Goal: Task Accomplishment & Management: Manage account settings

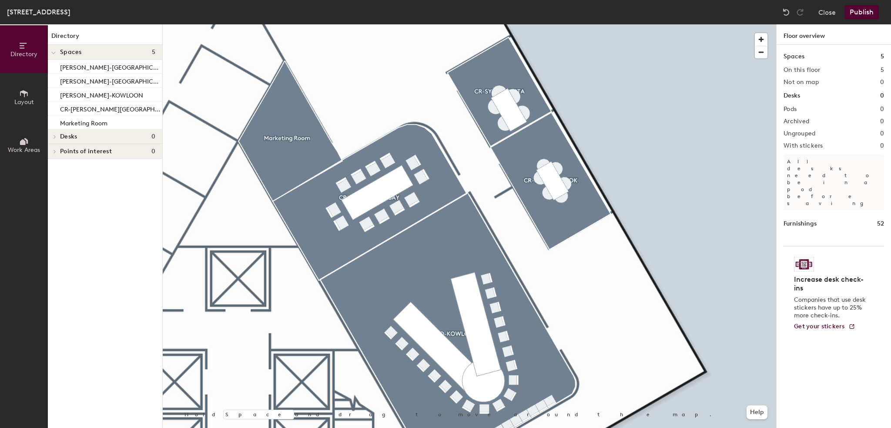
click at [498, 24] on div at bounding box center [469, 24] width 613 height 0
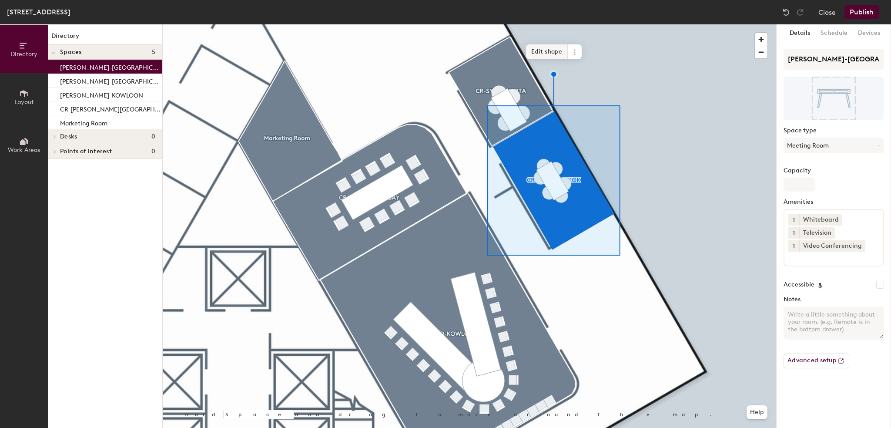
click at [536, 53] on span "Edit shape" at bounding box center [547, 51] width 42 height 15
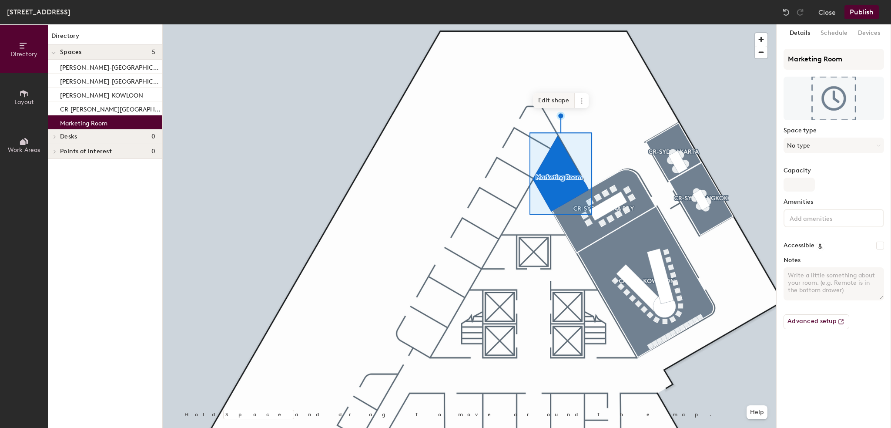
click at [553, 94] on span "Edit shape" at bounding box center [554, 100] width 42 height 15
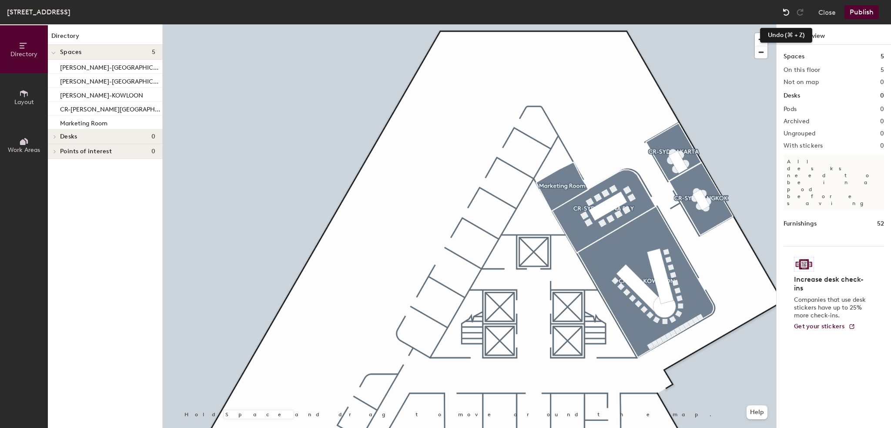
click at [785, 10] on img at bounding box center [786, 12] width 9 height 9
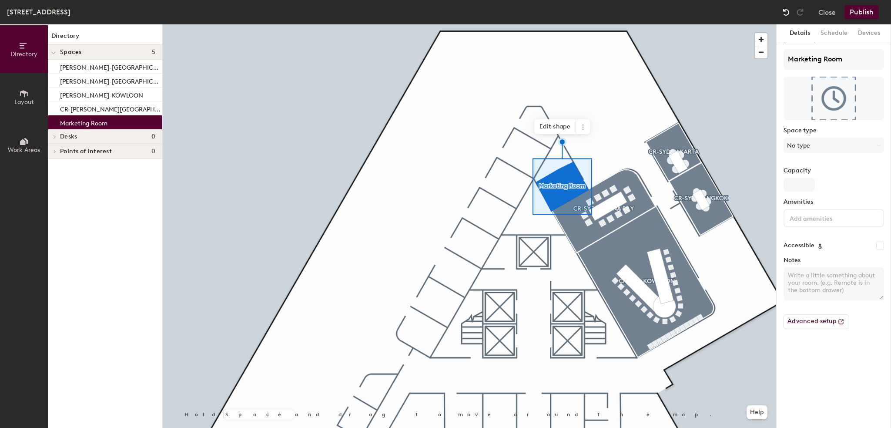
click at [785, 10] on img at bounding box center [786, 12] width 9 height 9
click at [556, 101] on span "Edit shape" at bounding box center [554, 100] width 42 height 15
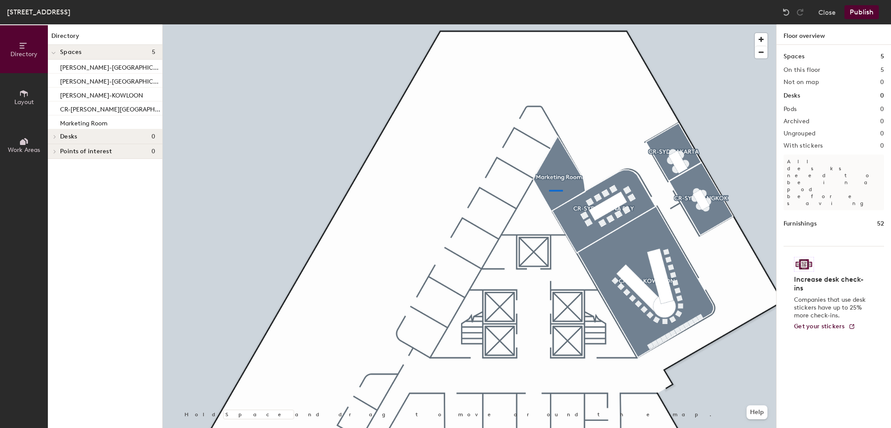
click at [549, 24] on div at bounding box center [469, 24] width 613 height 0
click at [9, 99] on button "Layout" at bounding box center [24, 97] width 48 height 48
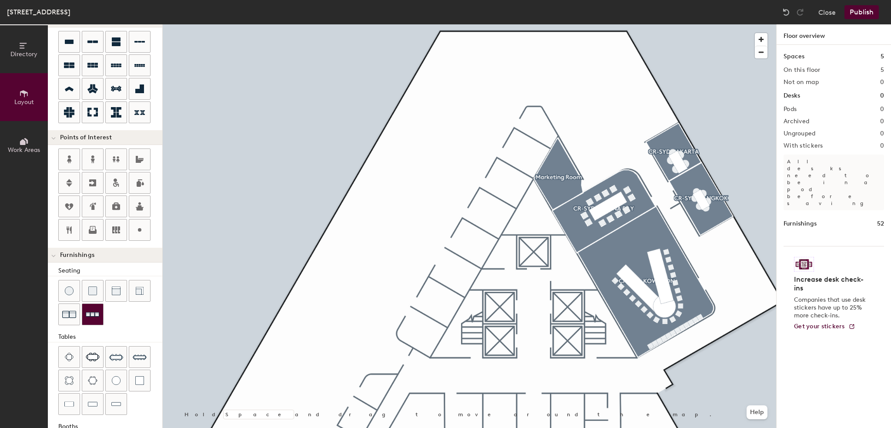
scroll to position [118, 0]
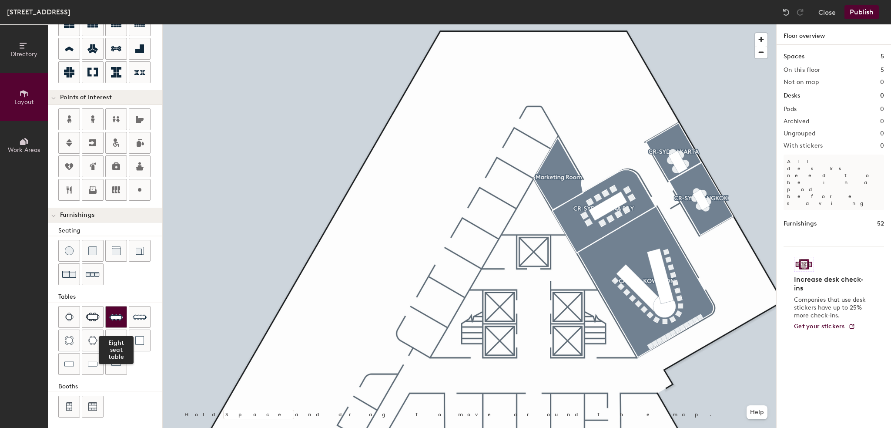
click at [118, 315] on img at bounding box center [116, 317] width 14 height 14
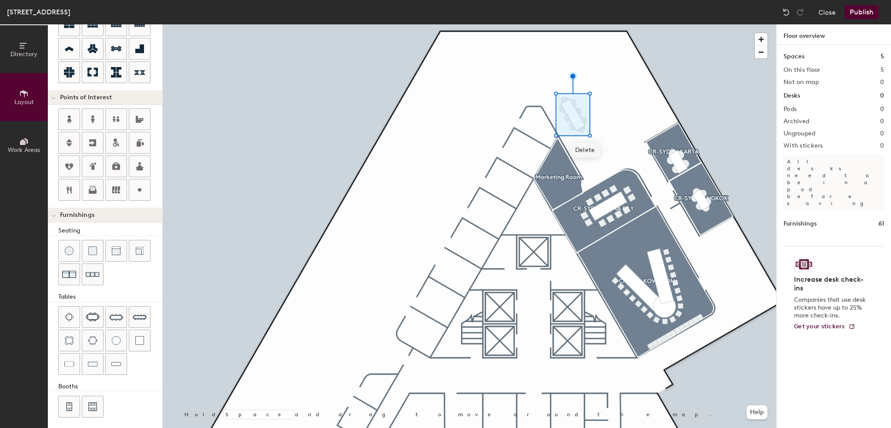
click at [581, 156] on span "Delete" at bounding box center [585, 150] width 30 height 15
click at [135, 317] on img at bounding box center [140, 317] width 14 height 14
type input "20"
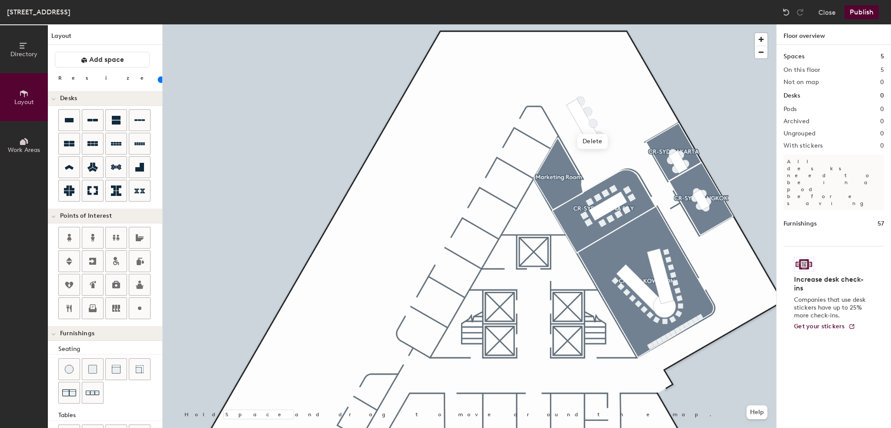
scroll to position [118, 0]
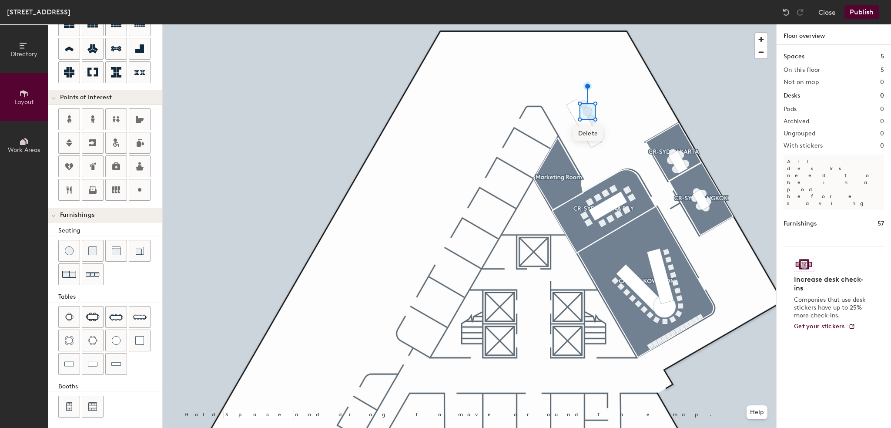
click at [589, 133] on span "Delete" at bounding box center [588, 133] width 30 height 15
click at [597, 138] on span "Delete" at bounding box center [592, 141] width 30 height 15
click at [603, 156] on span "Delete" at bounding box center [599, 158] width 30 height 15
click at [592, 24] on div at bounding box center [469, 24] width 613 height 0
type input "60"
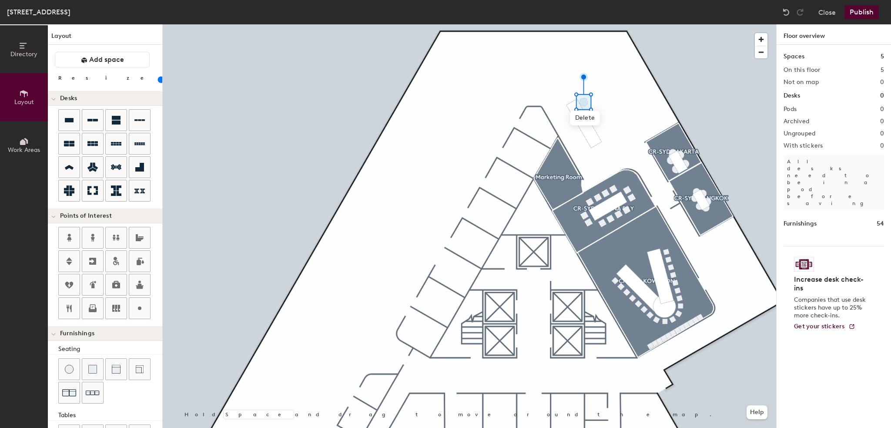
scroll to position [118, 0]
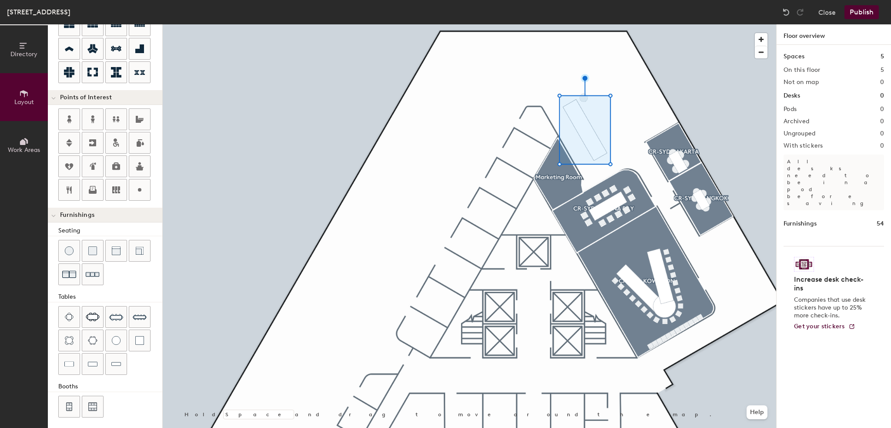
type input "40"
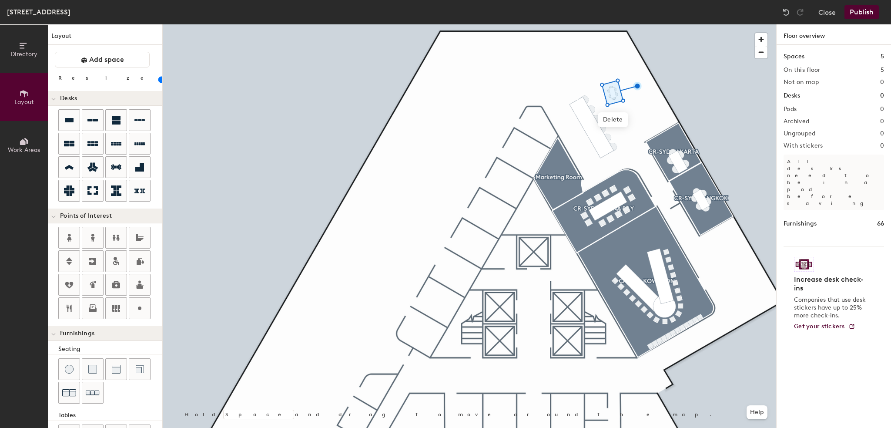
scroll to position [118, 0]
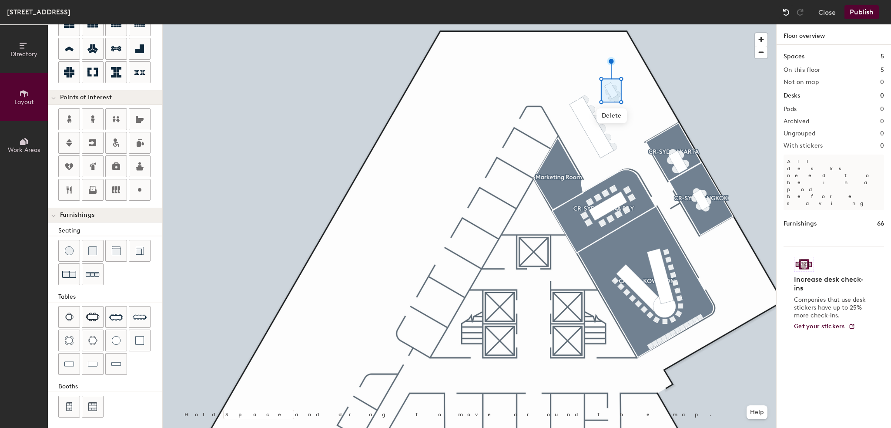
drag, startPoint x: 773, startPoint y: 13, endPoint x: 784, endPoint y: 12, distance: 11.4
click at [783, 12] on div "[GEOGRAPHIC_DATA], Floor 9 Close Publish" at bounding box center [445, 12] width 891 height 24
click at [784, 12] on img at bounding box center [786, 12] width 9 height 9
click at [603, 119] on span "Delete" at bounding box center [613, 118] width 30 height 15
click at [617, 113] on span "Delete" at bounding box center [614, 108] width 30 height 15
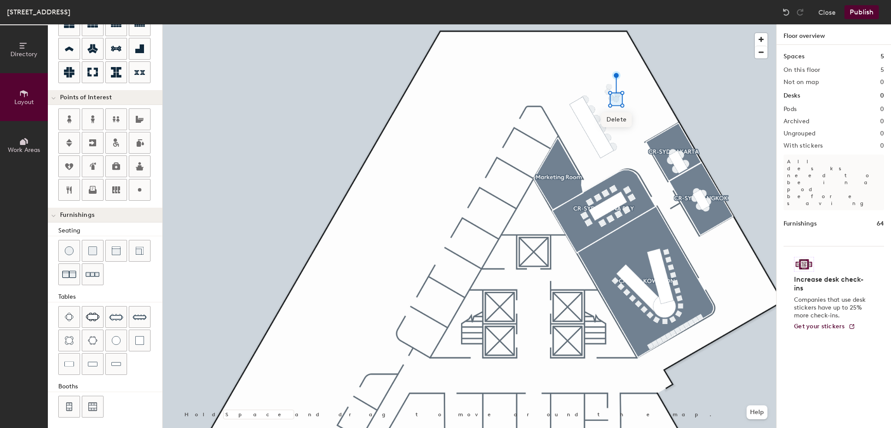
click at [620, 117] on span "Delete" at bounding box center [616, 119] width 30 height 15
click at [622, 116] on span "Delete" at bounding box center [618, 114] width 30 height 15
click at [623, 122] on span "Delete" at bounding box center [611, 118] width 30 height 15
click at [618, 112] on span "Delete" at bounding box center [608, 111] width 30 height 15
click at [610, 24] on div at bounding box center [469, 24] width 613 height 0
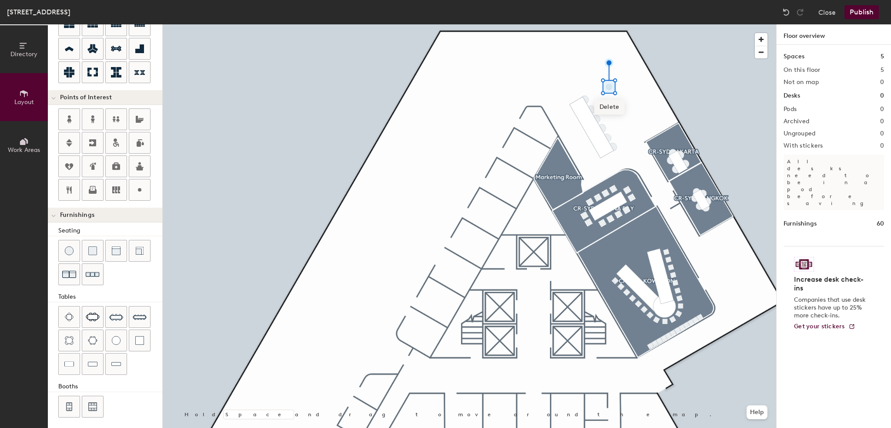
click at [611, 104] on span "Delete" at bounding box center [609, 107] width 30 height 15
type input "20"
click at [139, 312] on img at bounding box center [140, 317] width 14 height 14
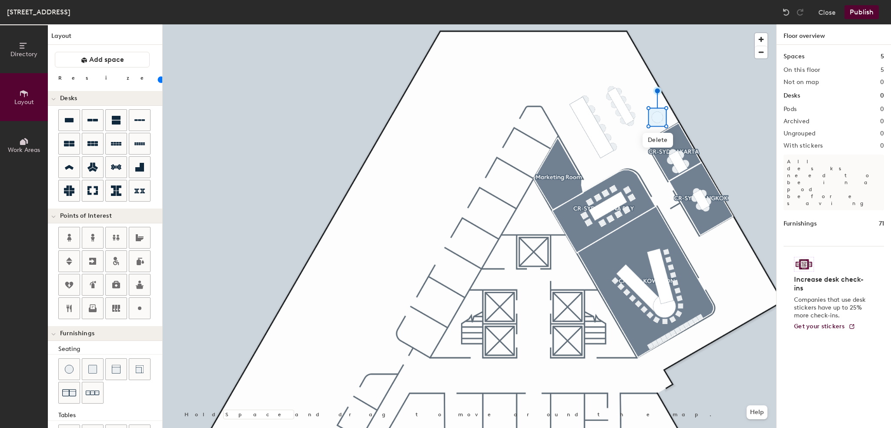
scroll to position [118, 0]
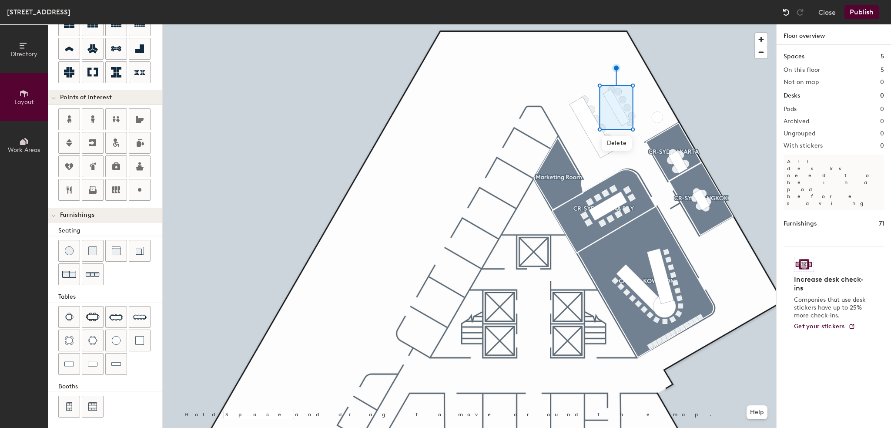
click at [788, 12] on img at bounding box center [786, 12] width 9 height 9
click at [555, 24] on div at bounding box center [469, 24] width 613 height 0
click at [550, 24] on div at bounding box center [469, 24] width 613 height 0
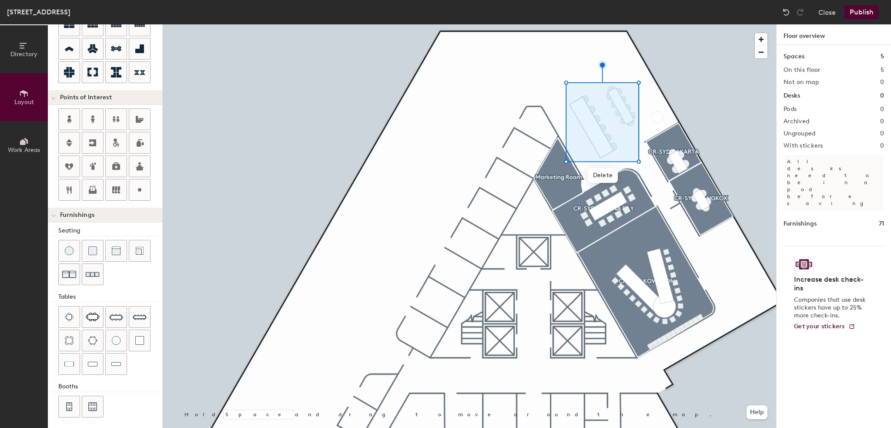
click at [626, 24] on div at bounding box center [469, 24] width 613 height 0
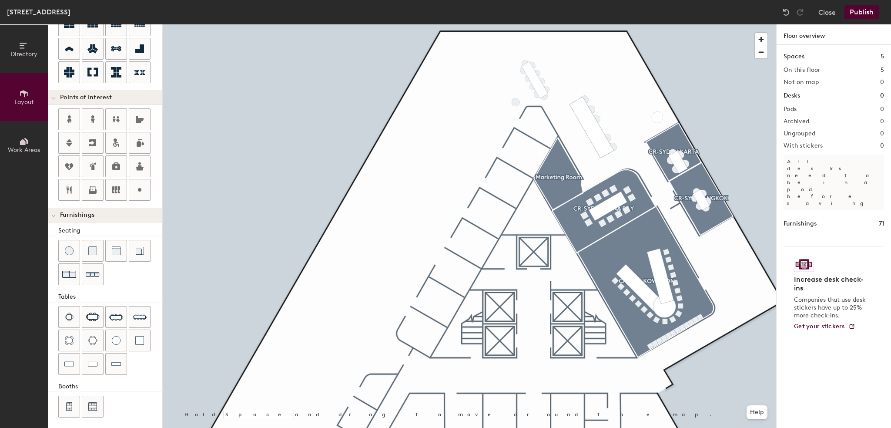
click at [657, 24] on div at bounding box center [469, 24] width 613 height 0
click at [96, 312] on img at bounding box center [93, 316] width 14 height 9
type input "40"
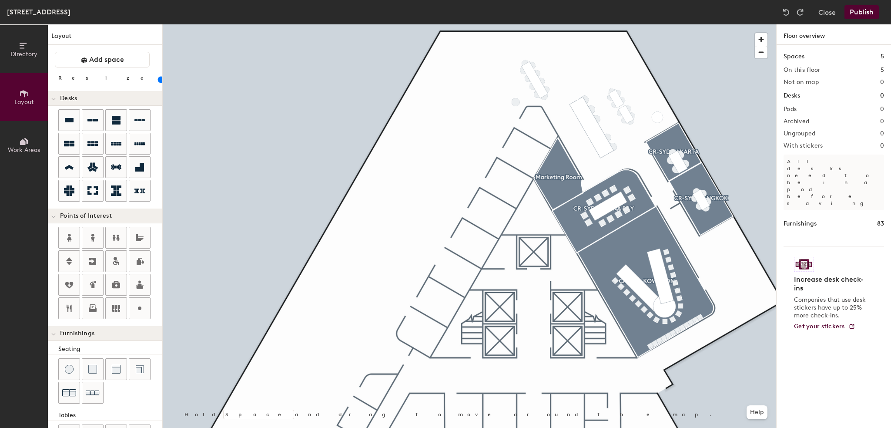
scroll to position [118, 0]
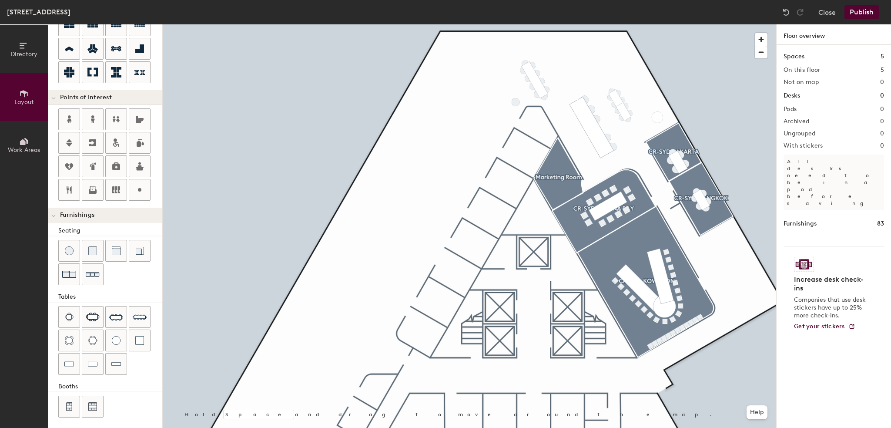
click at [616, 24] on div at bounding box center [469, 24] width 613 height 0
click at [626, 24] on div at bounding box center [469, 24] width 613 height 0
type input "40"
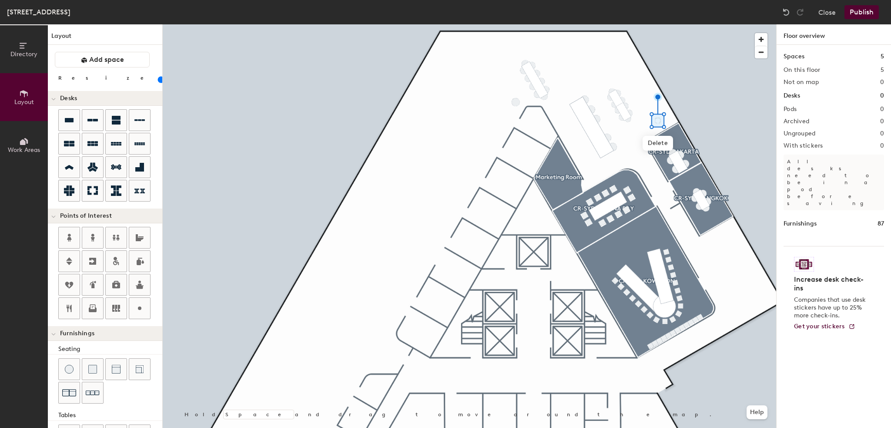
scroll to position [118, 0]
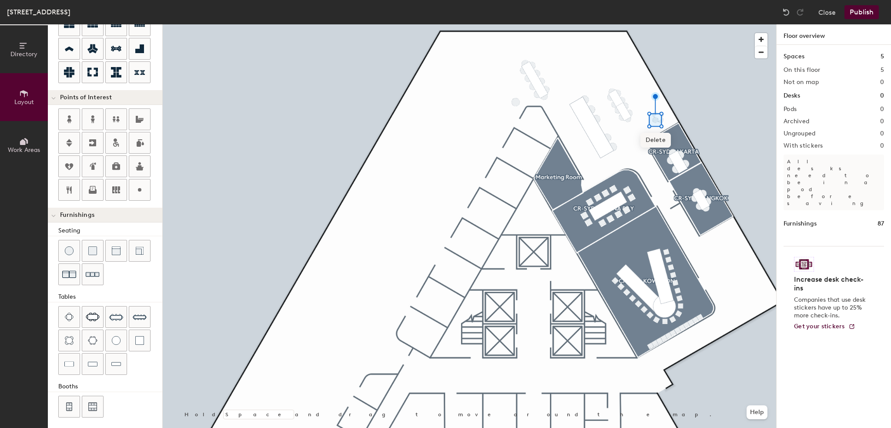
click at [651, 137] on span "Delete" at bounding box center [655, 140] width 30 height 15
click at [663, 131] on span "Delete" at bounding box center [661, 134] width 30 height 15
type input "20"
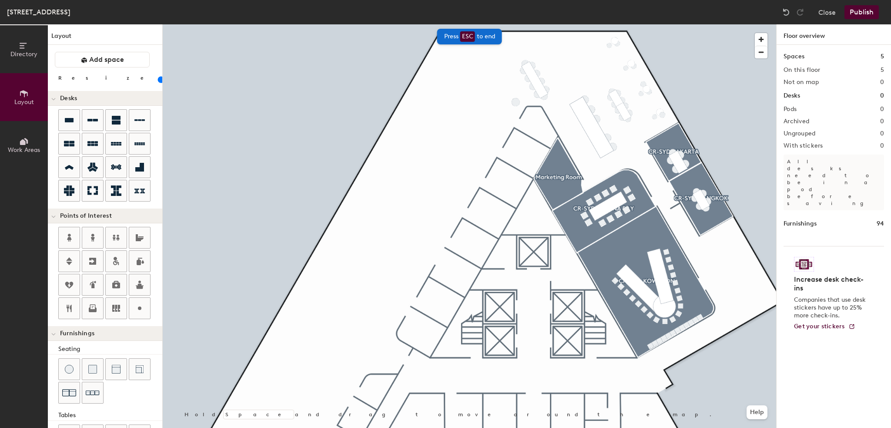
scroll to position [118, 0]
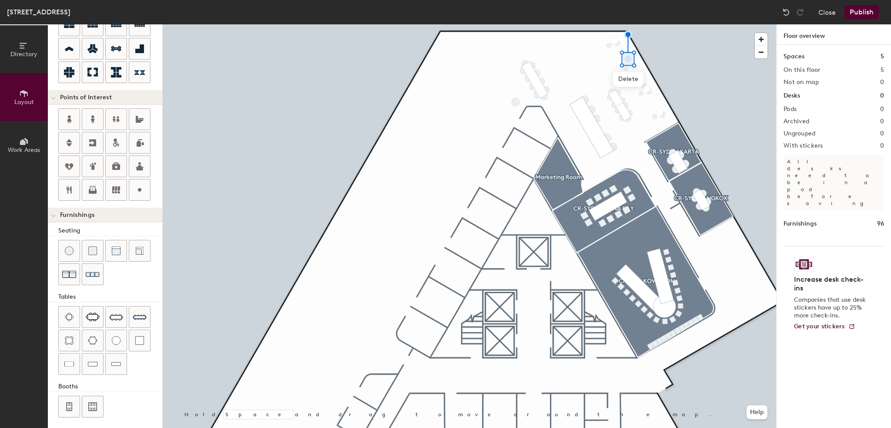
click at [665, 24] on div at bounding box center [469, 24] width 613 height 0
click at [783, 10] on img at bounding box center [786, 12] width 9 height 9
click at [786, 13] on img at bounding box center [786, 12] width 9 height 9
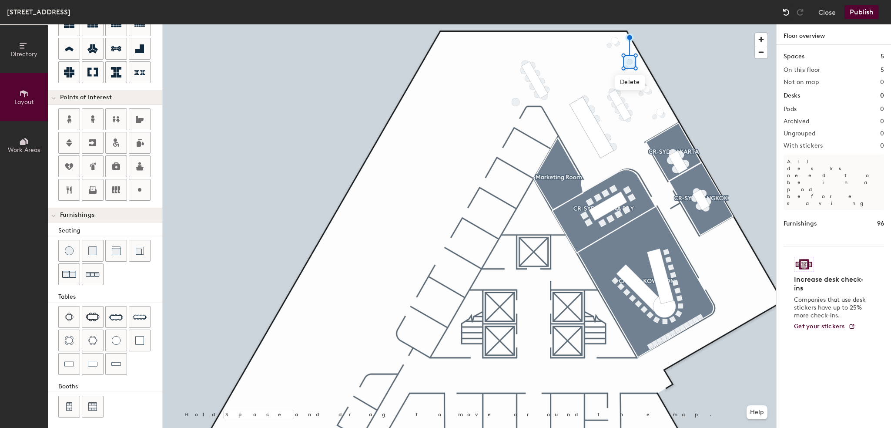
type input "20"
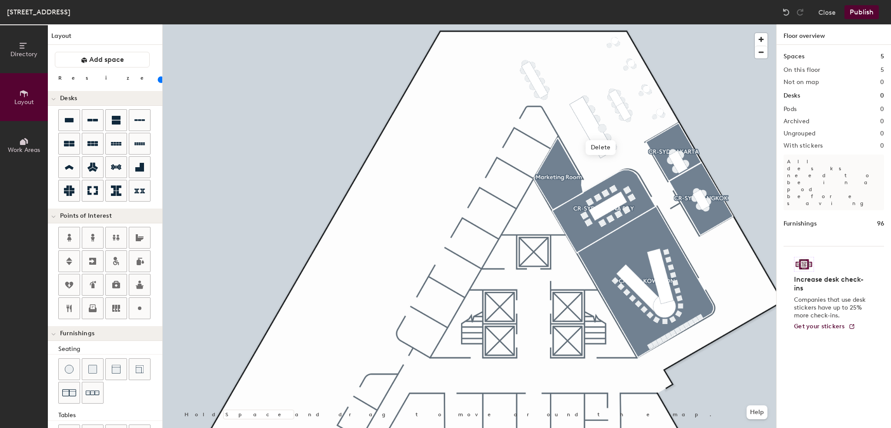
scroll to position [118, 0]
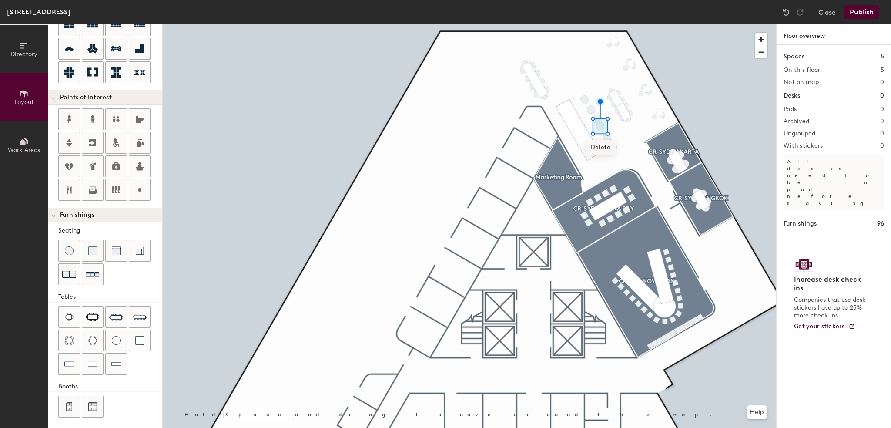
click at [602, 147] on span "Delete" at bounding box center [601, 147] width 30 height 15
click at [615, 24] on div at bounding box center [469, 24] width 613 height 0
type input "40"
click at [606, 24] on div at bounding box center [469, 24] width 613 height 0
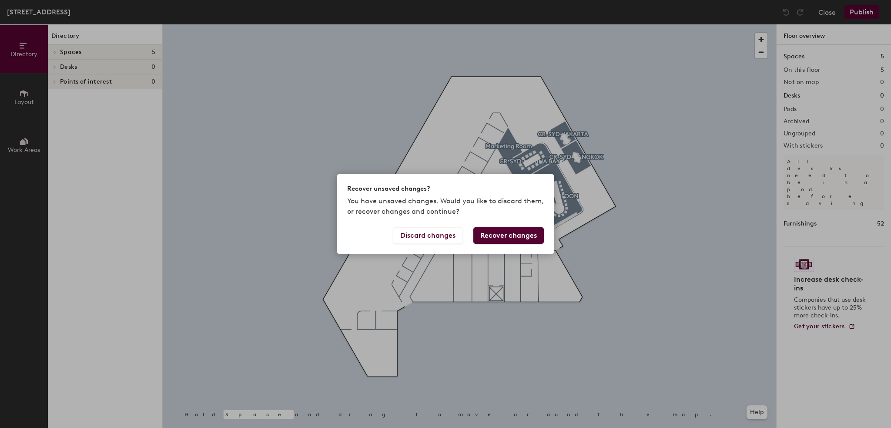
click at [482, 235] on button "Recover changes" at bounding box center [508, 235] width 70 height 17
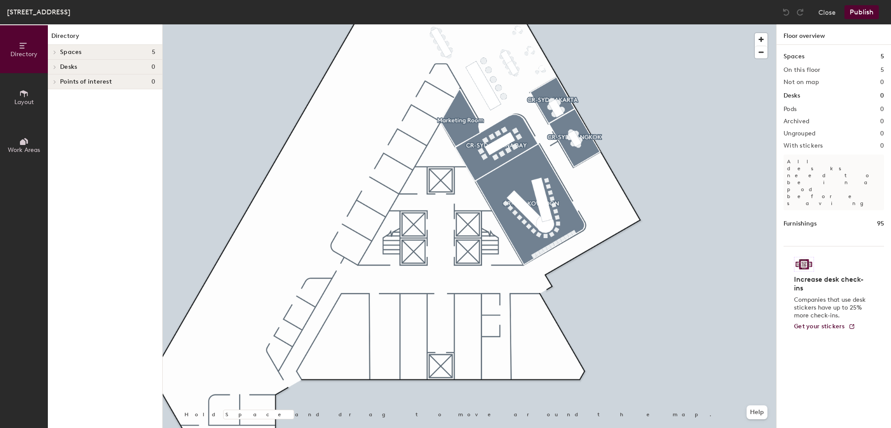
click at [851, 11] on button "Publish" at bounding box center [861, 12] width 34 height 14
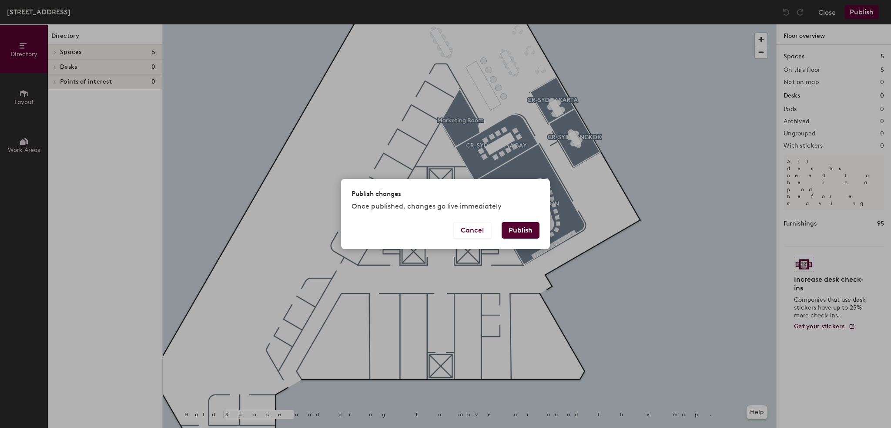
click at [510, 225] on button "Publish" at bounding box center [521, 230] width 38 height 17
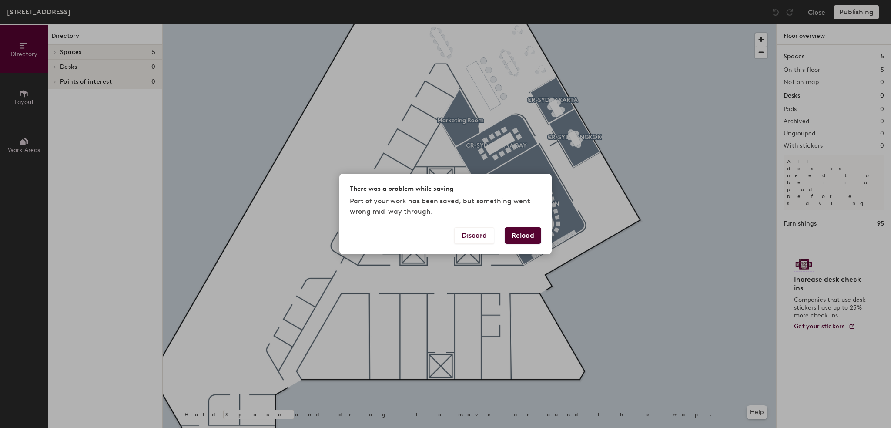
click at [510, 236] on button "Reload" at bounding box center [523, 235] width 37 height 17
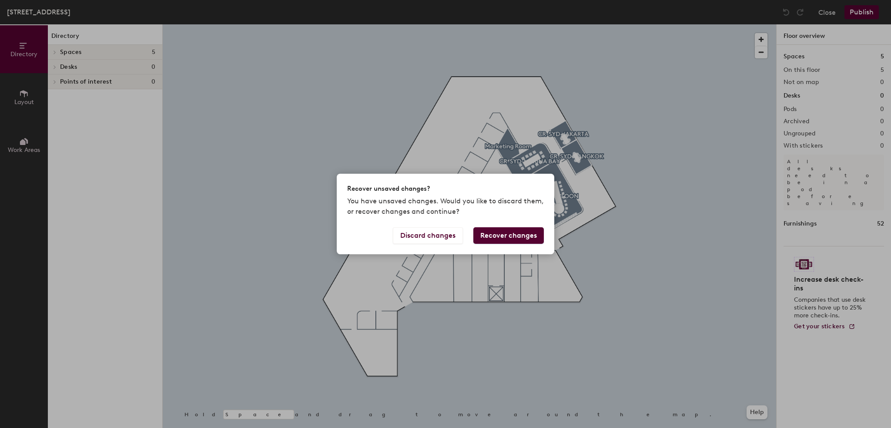
click at [510, 236] on button "Recover changes" at bounding box center [508, 235] width 70 height 17
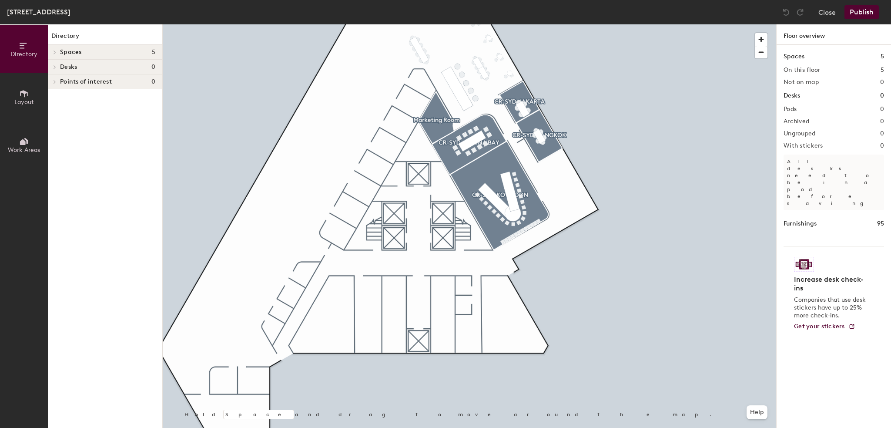
click at [22, 97] on icon at bounding box center [24, 94] width 10 height 10
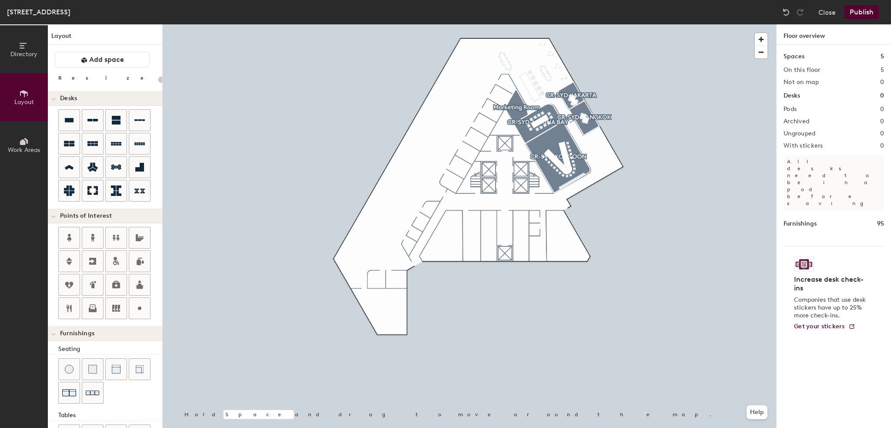
click at [546, 24] on div at bounding box center [469, 24] width 613 height 0
click at [855, 12] on button "Publish" at bounding box center [861, 12] width 34 height 14
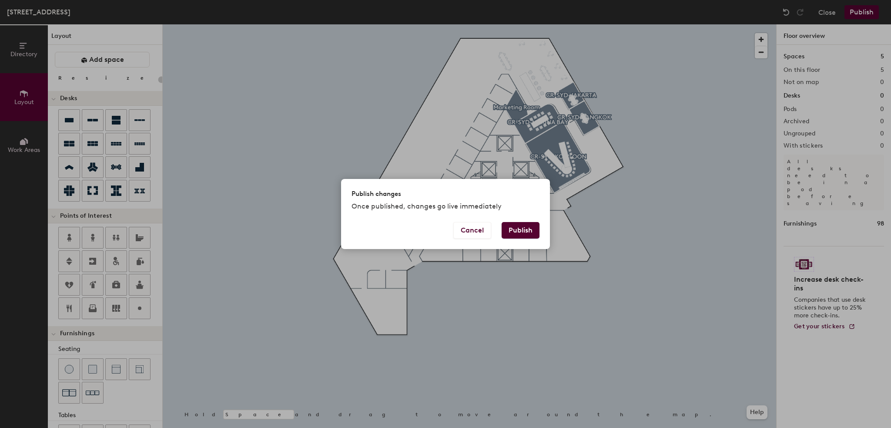
click at [506, 234] on button "Publish" at bounding box center [521, 230] width 38 height 17
type input "20"
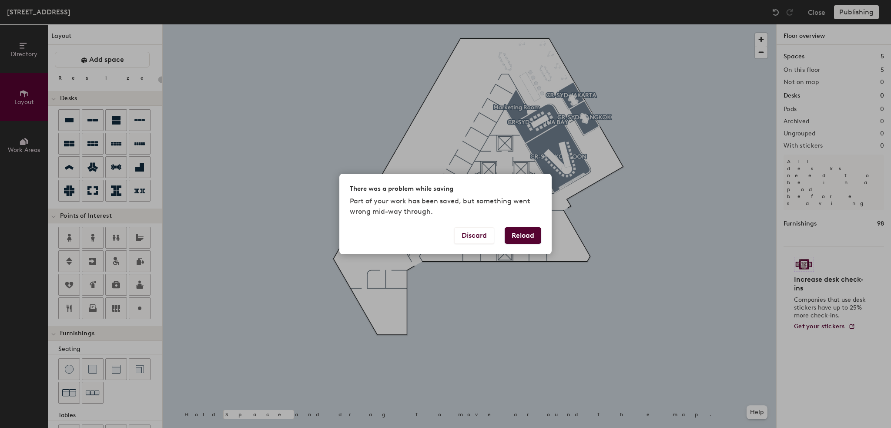
click at [512, 231] on button "Reload" at bounding box center [523, 235] width 37 height 17
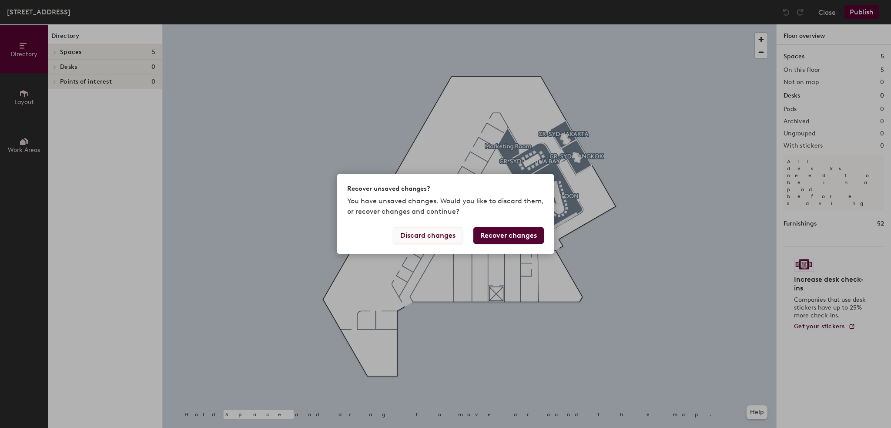
click at [432, 241] on button "Discard changes" at bounding box center [428, 235] width 70 height 17
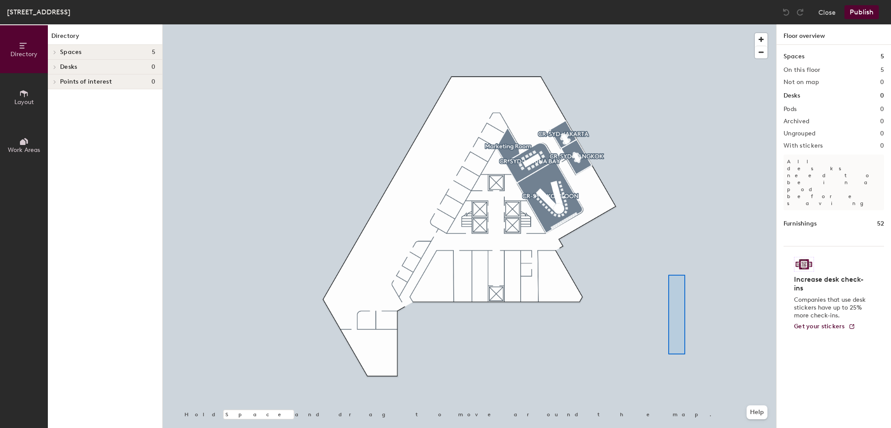
click at [682, 24] on div at bounding box center [469, 24] width 613 height 0
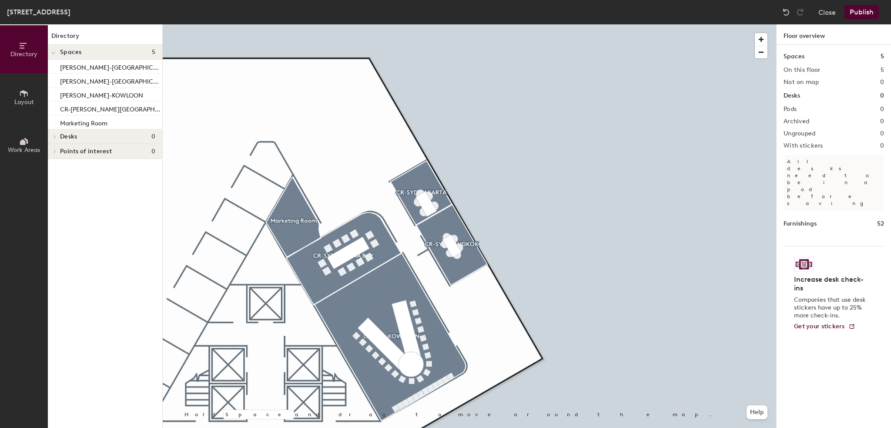
click at [31, 103] on span "Layout" at bounding box center [24, 101] width 20 height 7
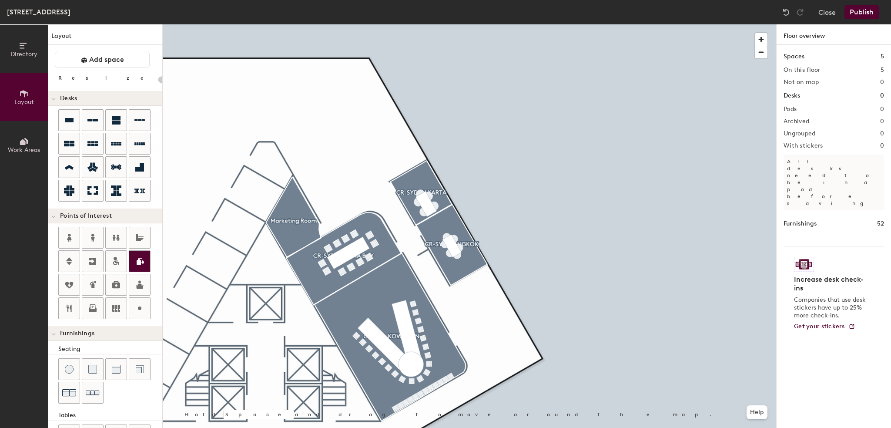
scroll to position [118, 0]
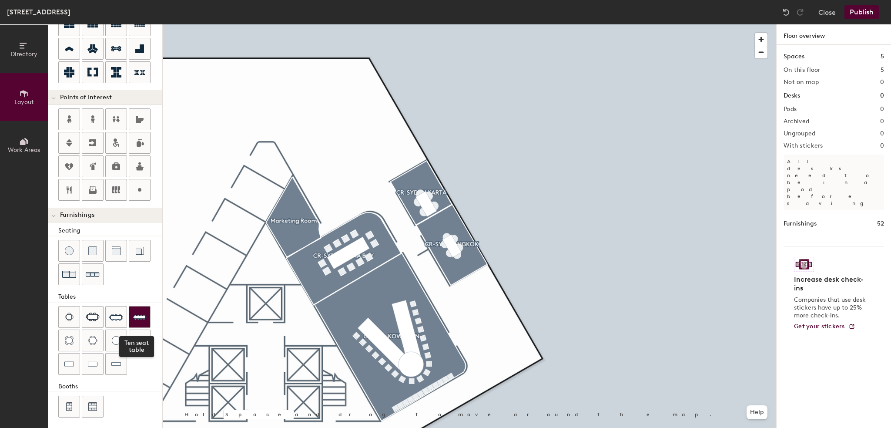
drag, startPoint x: 142, startPoint y: 314, endPoint x: 143, endPoint y: 310, distance: 4.5
click at [143, 313] on img at bounding box center [140, 317] width 14 height 14
click at [307, 166] on span "Delete" at bounding box center [303, 169] width 30 height 15
click at [308, 178] on span "Delete" at bounding box center [300, 178] width 30 height 15
click at [312, 188] on span "Delete" at bounding box center [307, 190] width 30 height 15
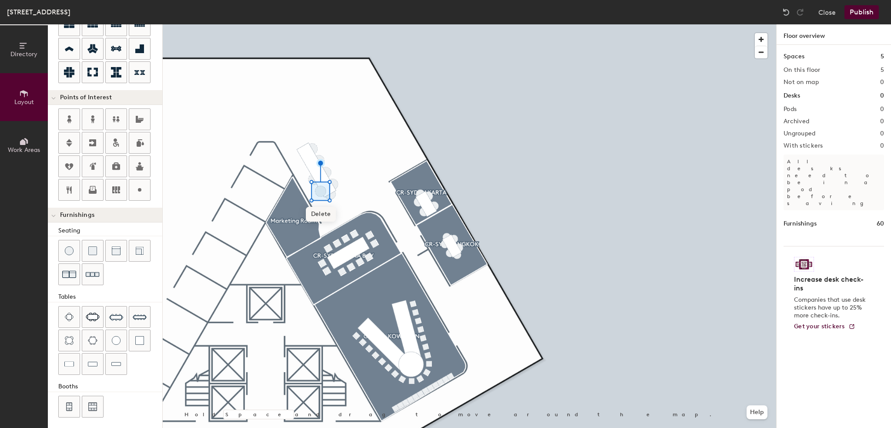
click at [324, 213] on span "Delete" at bounding box center [321, 214] width 30 height 15
click at [320, 204] on span "Delete" at bounding box center [314, 202] width 30 height 15
type input "60"
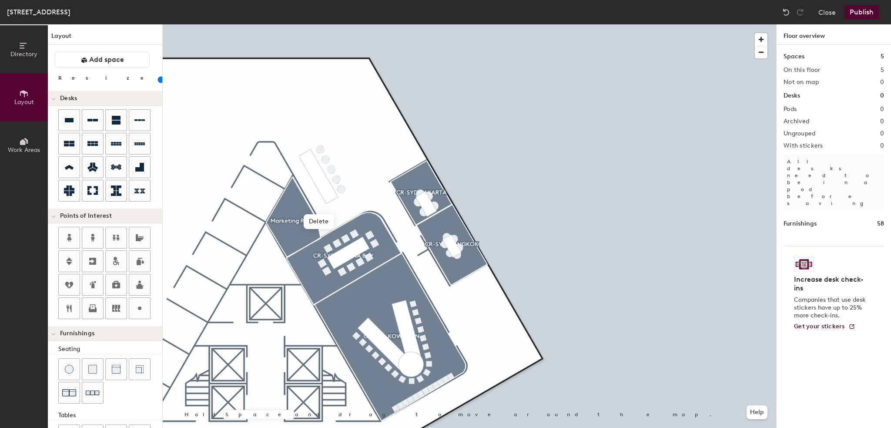
scroll to position [118, 0]
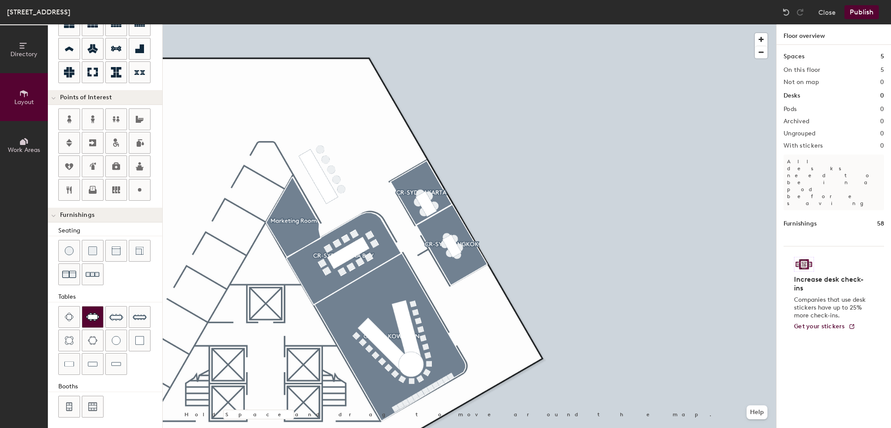
click at [96, 320] on div at bounding box center [92, 316] width 21 height 21
click at [378, 24] on div at bounding box center [469, 24] width 613 height 0
click at [360, 168] on span "Delete" at bounding box center [352, 169] width 30 height 15
click at [357, 175] on span "Delete" at bounding box center [355, 175] width 30 height 15
click at [787, 9] on img at bounding box center [786, 12] width 9 height 9
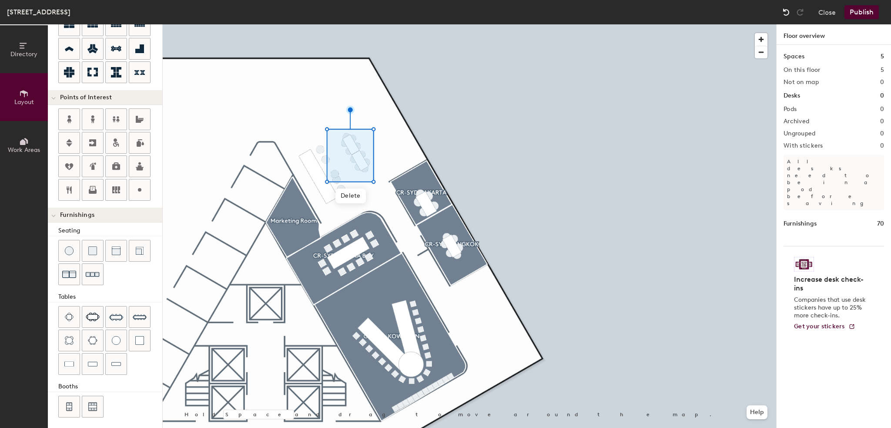
type input "20"
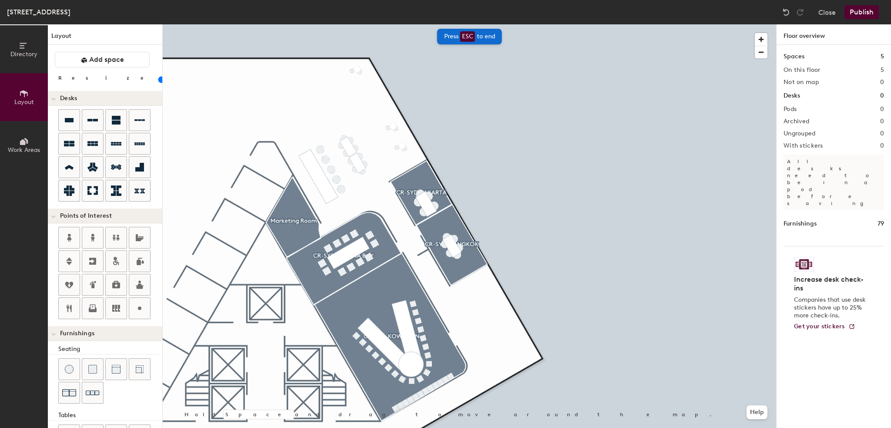
scroll to position [118, 0]
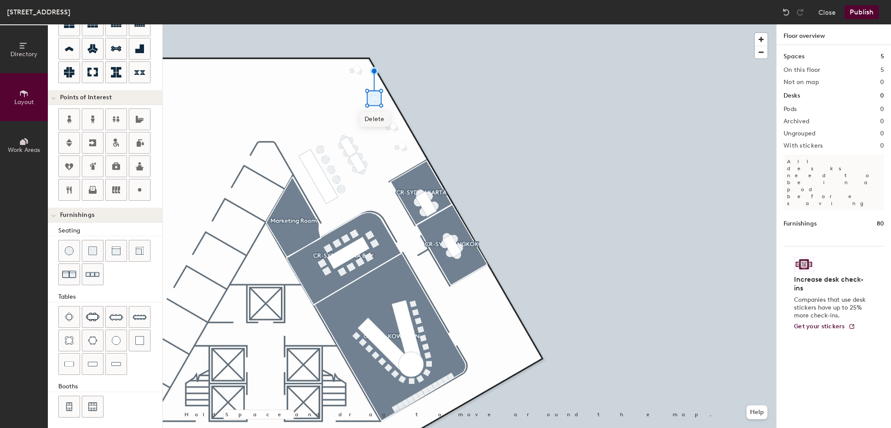
click at [382, 124] on span "Delete" at bounding box center [374, 119] width 30 height 15
click at [369, 24] on div at bounding box center [469, 24] width 613 height 0
click at [404, 24] on div at bounding box center [469, 24] width 613 height 0
type input "20"
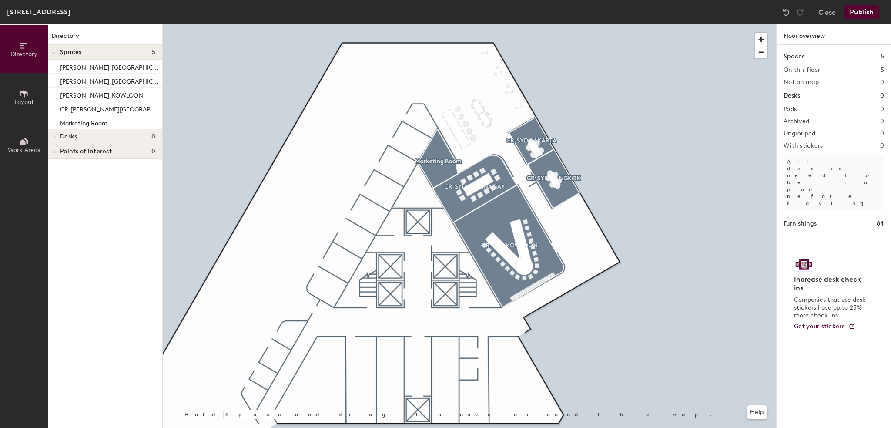
click at [24, 98] on span "Layout" at bounding box center [24, 101] width 20 height 7
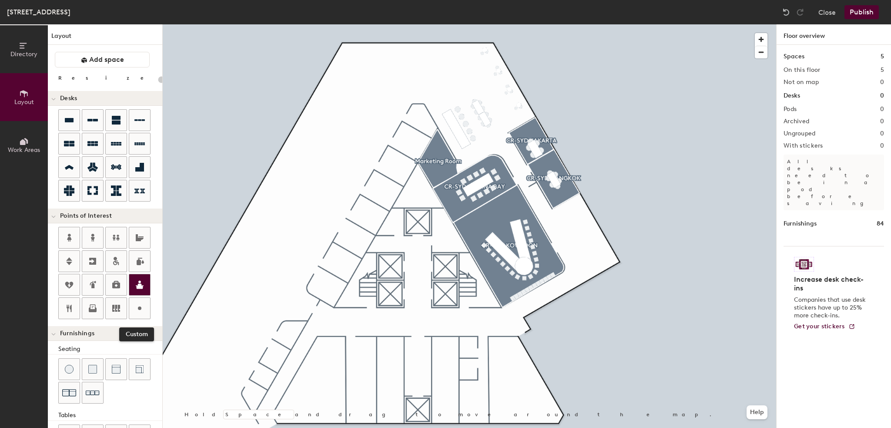
drag, startPoint x: 141, startPoint y: 305, endPoint x: 135, endPoint y: 287, distance: 18.8
click at [140, 304] on icon at bounding box center [139, 308] width 10 height 10
type input "20"
type input "Breakout"
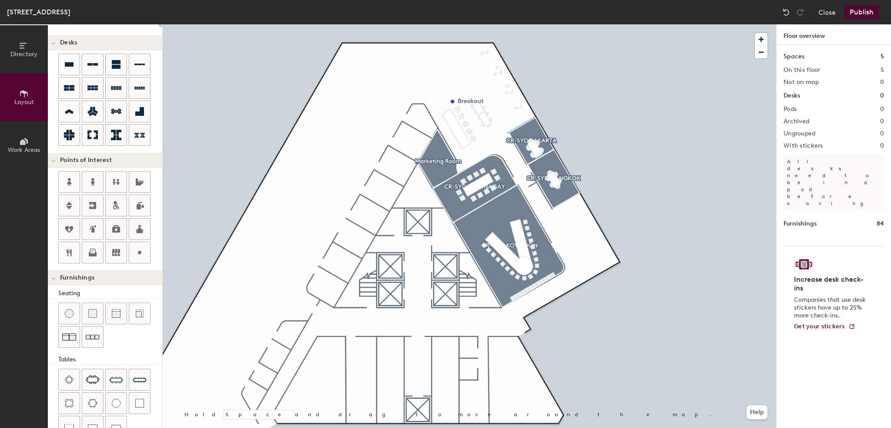
scroll to position [118, 0]
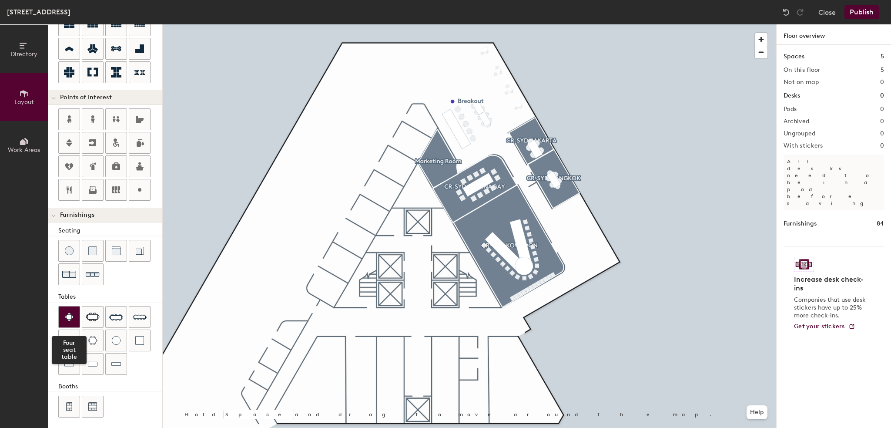
click at [74, 318] on div at bounding box center [69, 316] width 21 height 21
click at [453, 24] on div at bounding box center [469, 24] width 613 height 0
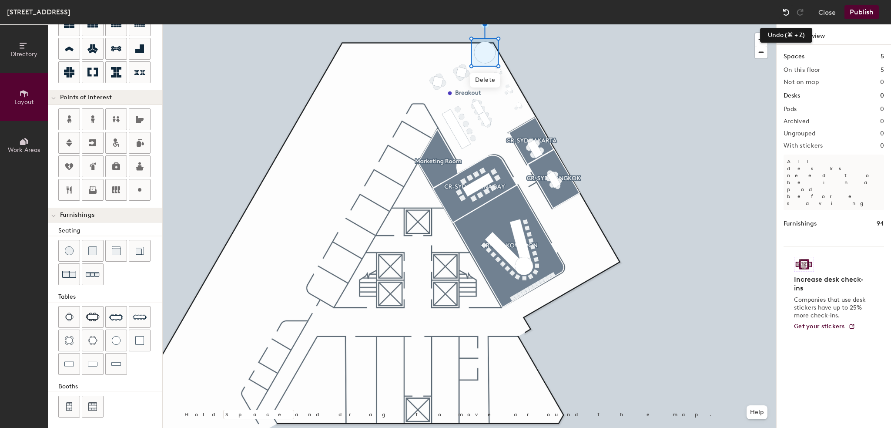
click at [784, 10] on img at bounding box center [786, 12] width 9 height 9
type input "20"
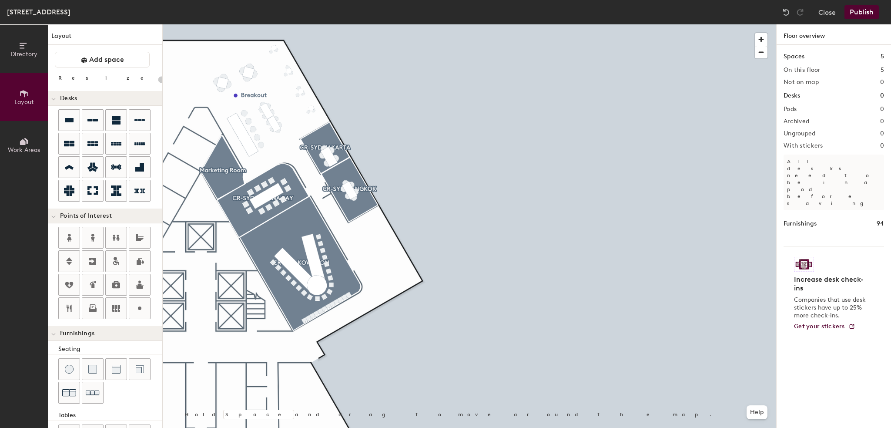
scroll to position [118, 0]
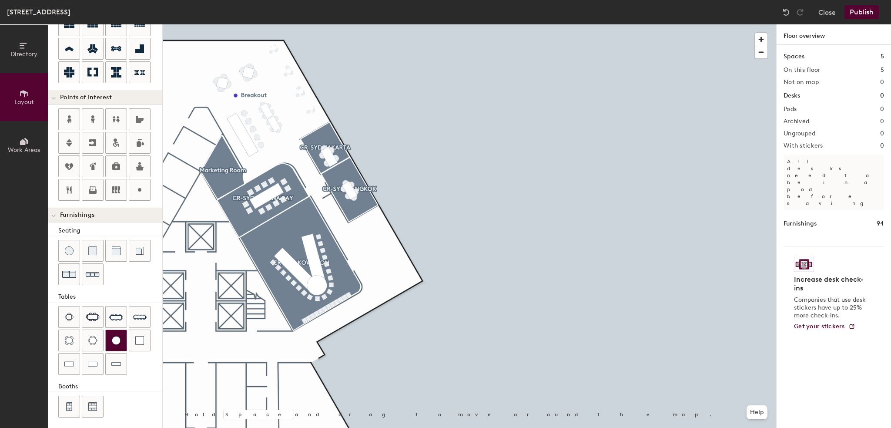
click at [117, 338] on img at bounding box center [116, 340] width 9 height 9
click at [302, 24] on div "Sydney, Floor 9 Close Publish Directory Layout Work Areas Layout Add space Resi…" at bounding box center [445, 214] width 891 height 428
click at [249, 73] on span "Delete" at bounding box center [255, 68] width 30 height 15
click at [239, 64] on span "Delete" at bounding box center [237, 68] width 30 height 15
click at [237, 24] on div at bounding box center [469, 24] width 613 height 0
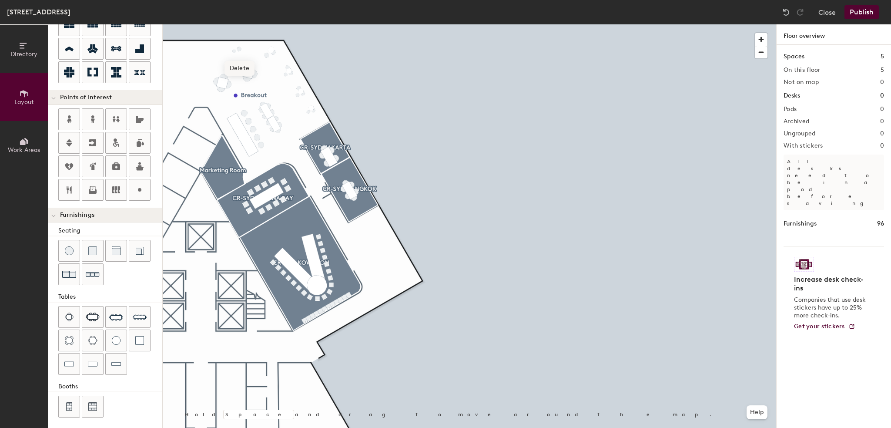
click at [245, 70] on span "Delete" at bounding box center [239, 68] width 30 height 15
click at [238, 70] on span "Delete" at bounding box center [234, 70] width 30 height 15
type input "40"
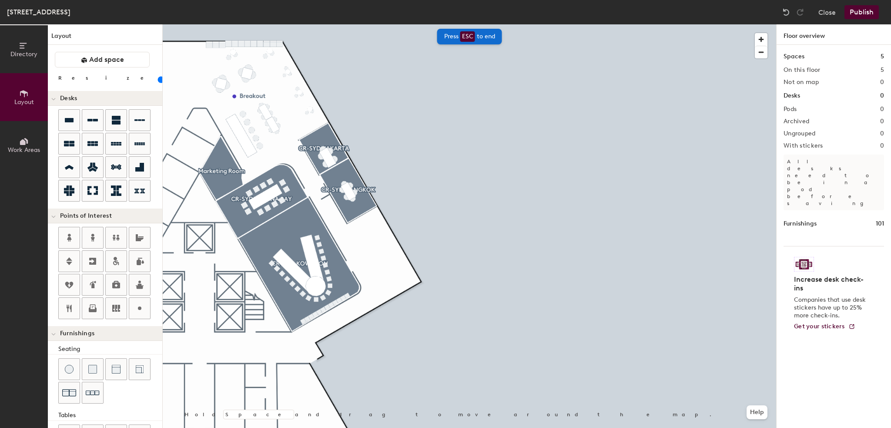
scroll to position [118, 0]
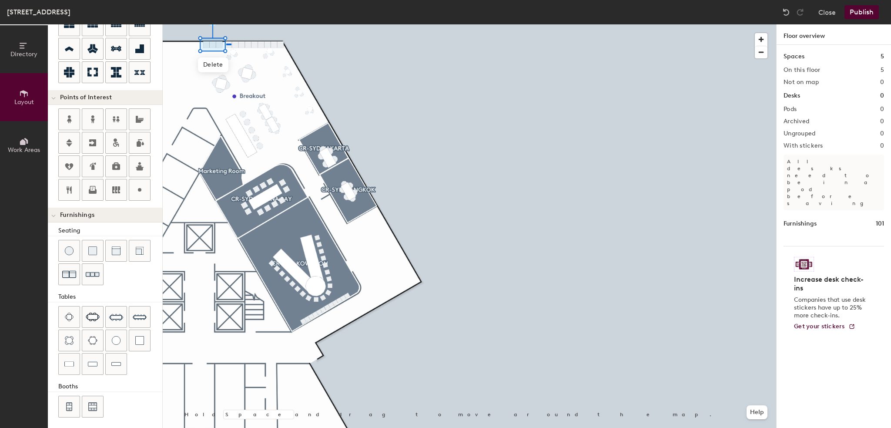
click at [226, 24] on div at bounding box center [469, 24] width 613 height 0
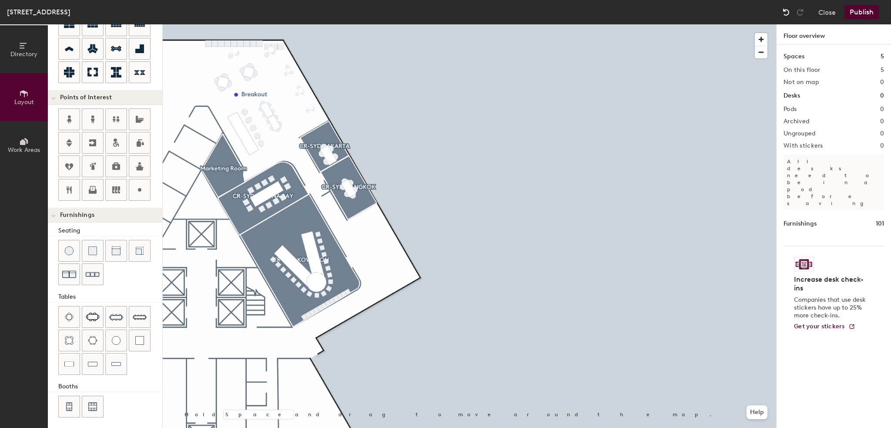
click at [789, 7] on div at bounding box center [786, 12] width 14 height 14
type input "40"
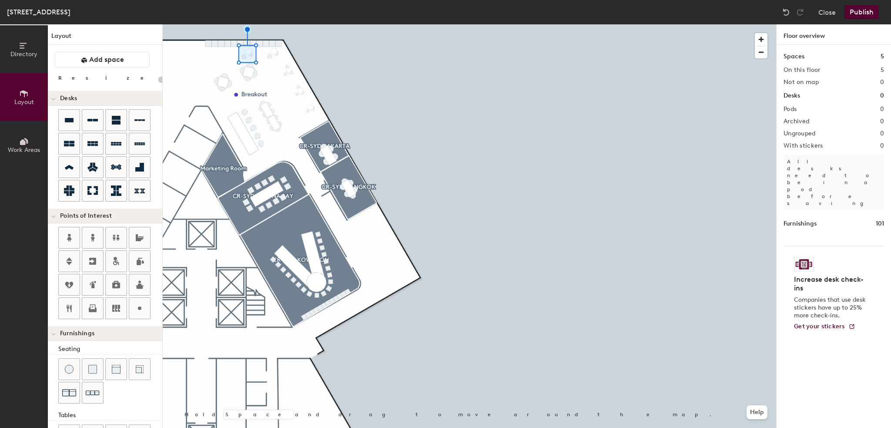
scroll to position [118, 0]
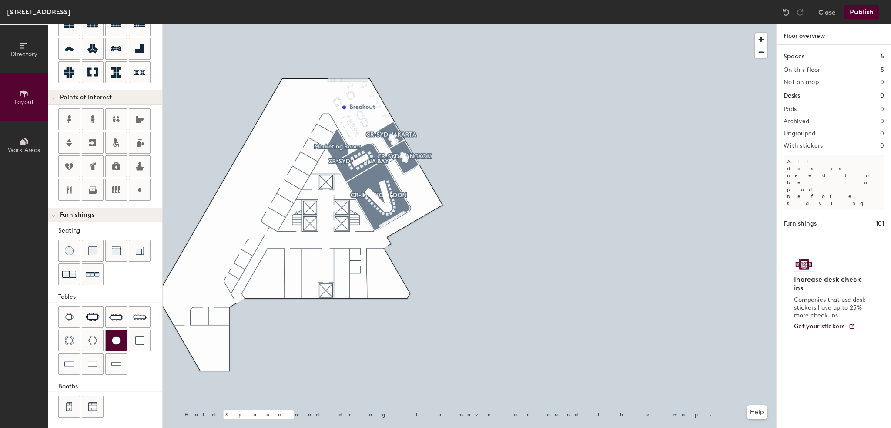
click at [115, 342] on div at bounding box center [116, 340] width 21 height 21
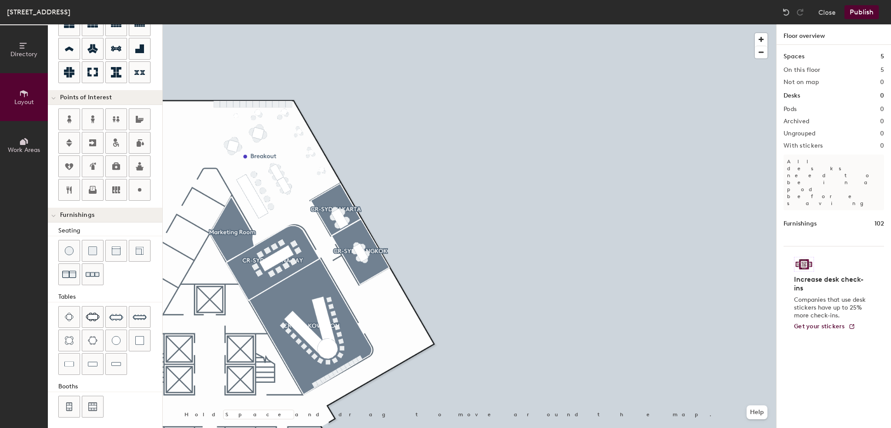
click at [235, 24] on div at bounding box center [469, 24] width 613 height 0
type input "20"
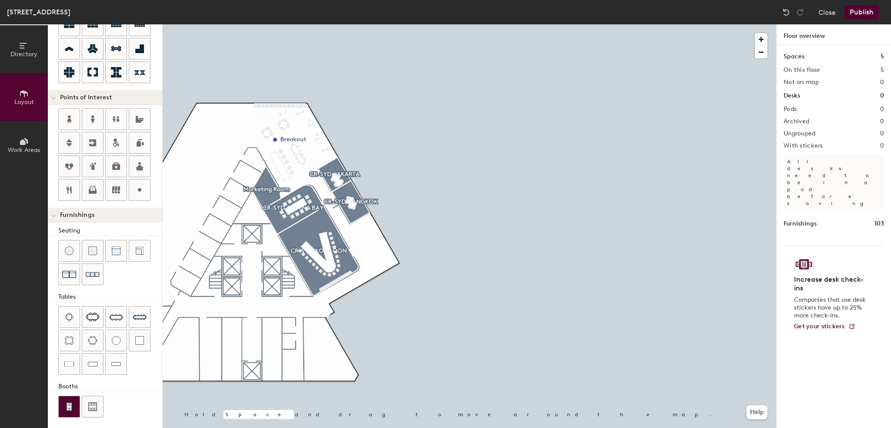
click at [71, 402] on img at bounding box center [69, 406] width 8 height 9
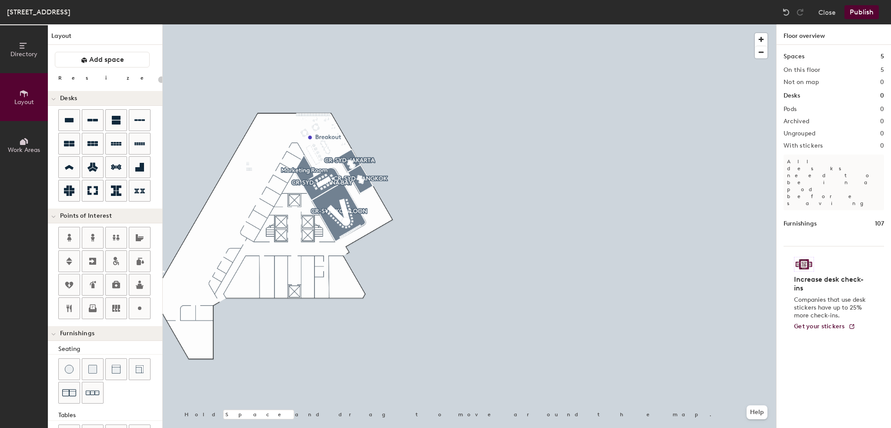
scroll to position [118, 0]
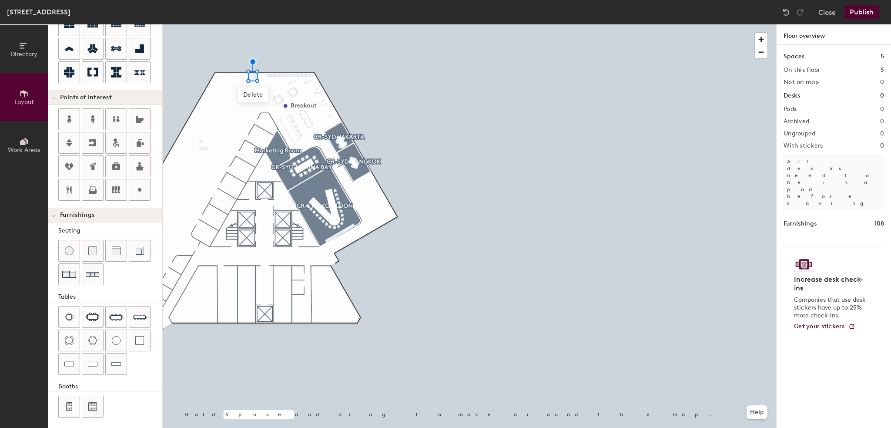
click at [423, 24] on div at bounding box center [469, 24] width 613 height 0
click at [254, 93] on span "Delete" at bounding box center [253, 94] width 30 height 15
click at [100, 278] on div at bounding box center [92, 274] width 21 height 21
click at [252, 92] on span "Delete" at bounding box center [252, 92] width 30 height 15
click at [117, 247] on img at bounding box center [116, 250] width 9 height 9
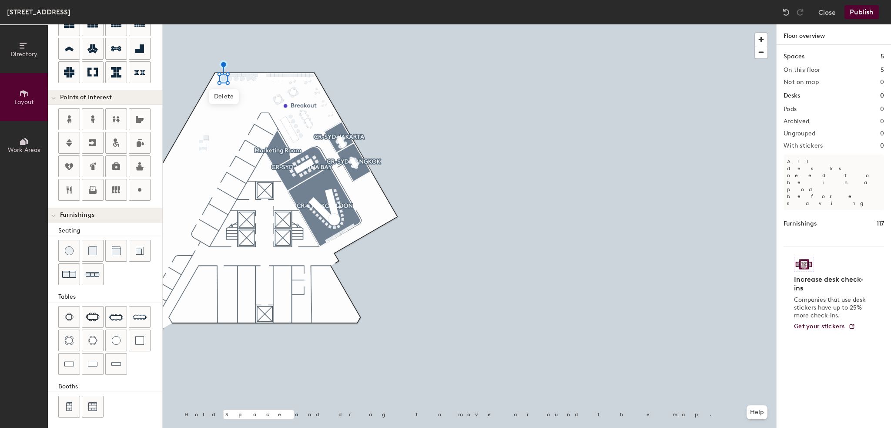
click at [479, 24] on div at bounding box center [469, 24] width 613 height 0
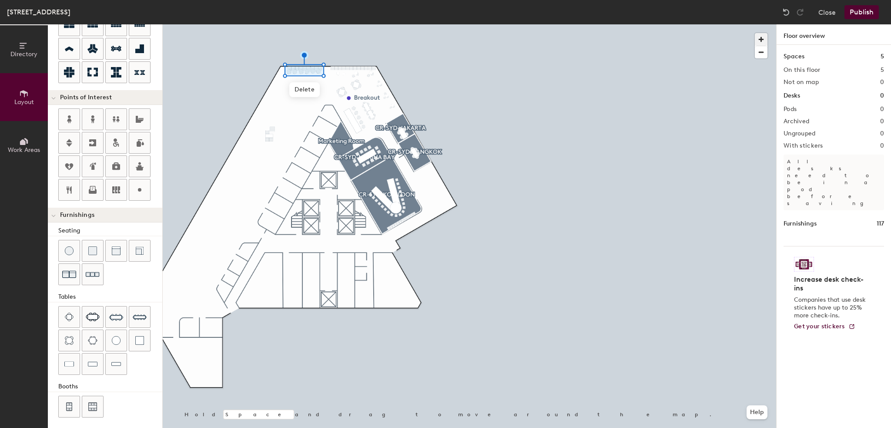
click at [761, 36] on span "button" at bounding box center [761, 39] width 13 height 13
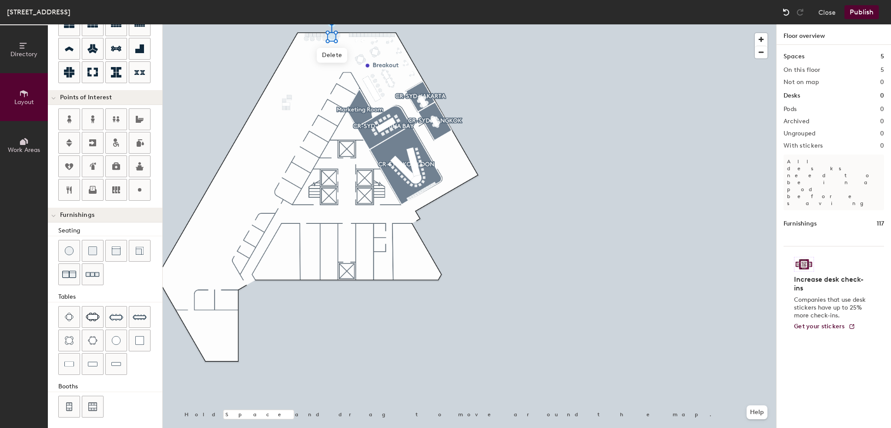
click at [783, 10] on img at bounding box center [786, 12] width 9 height 9
click at [358, 24] on div at bounding box center [469, 24] width 613 height 0
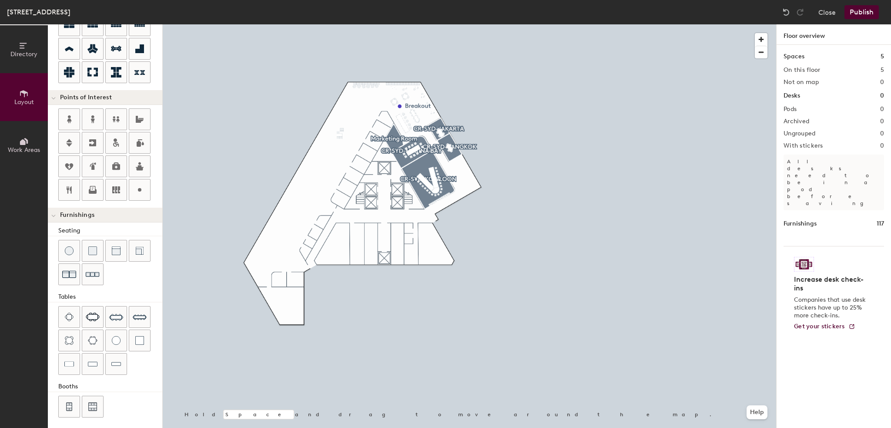
click at [853, 11] on button "Publish" at bounding box center [861, 12] width 34 height 14
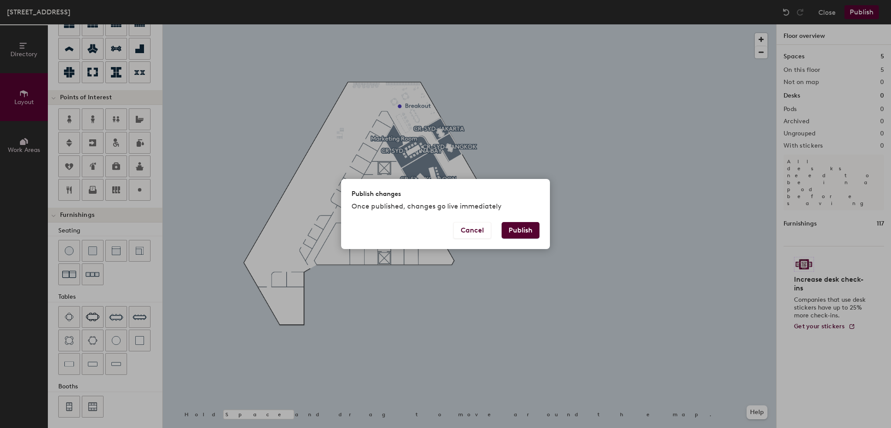
click at [513, 235] on button "Publish" at bounding box center [521, 230] width 38 height 17
type input "20"
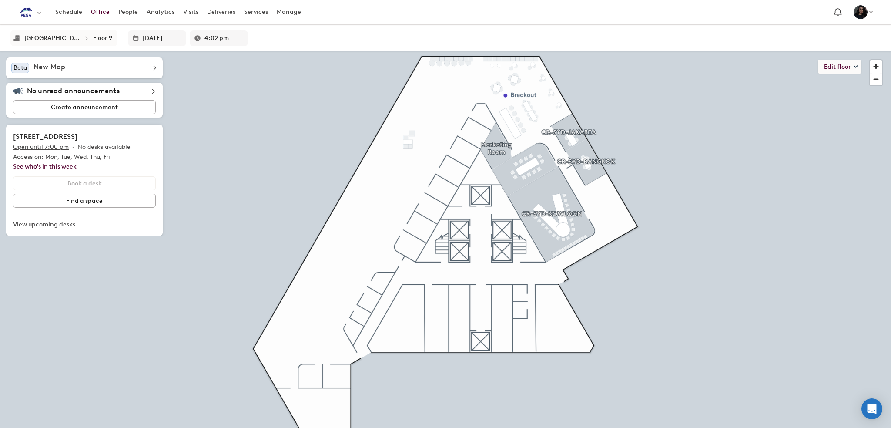
click at [478, 427] on html "Skip navigation Schedule Office People Analytics Visits Deliveries Services Man…" at bounding box center [445, 214] width 891 height 428
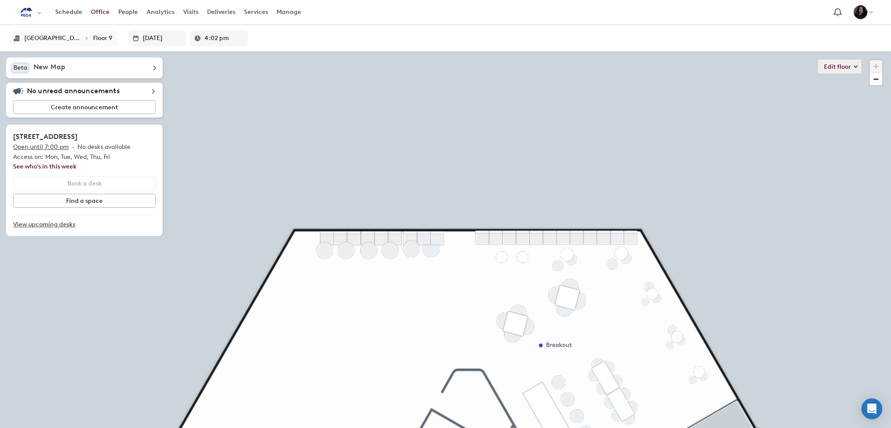
click at [841, 70] on button "Edit floor" at bounding box center [840, 67] width 44 height 14
click at [837, 89] on li "Layout" at bounding box center [846, 85] width 30 height 12
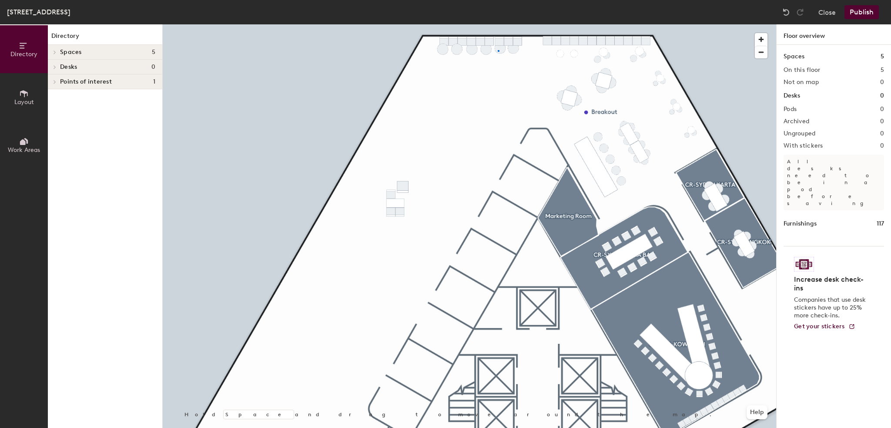
click at [498, 24] on div at bounding box center [469, 24] width 613 height 0
click at [789, 8] on img at bounding box center [786, 12] width 9 height 9
click at [21, 104] on span "Layout" at bounding box center [24, 101] width 20 height 7
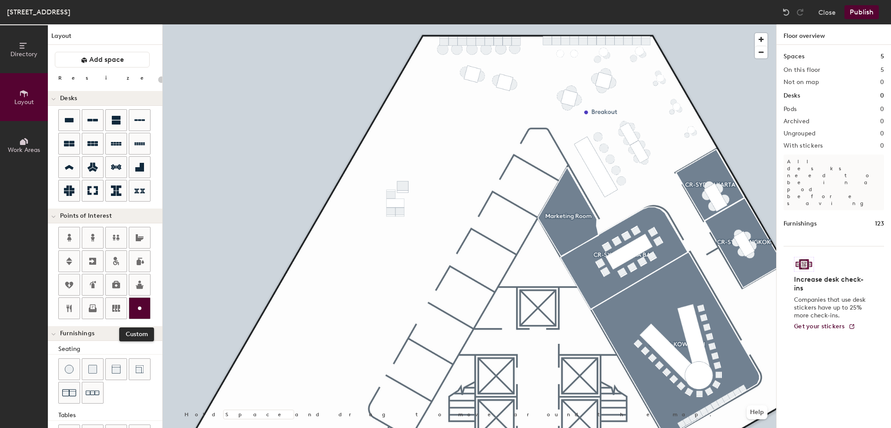
click at [141, 303] on icon at bounding box center [139, 308] width 10 height 10
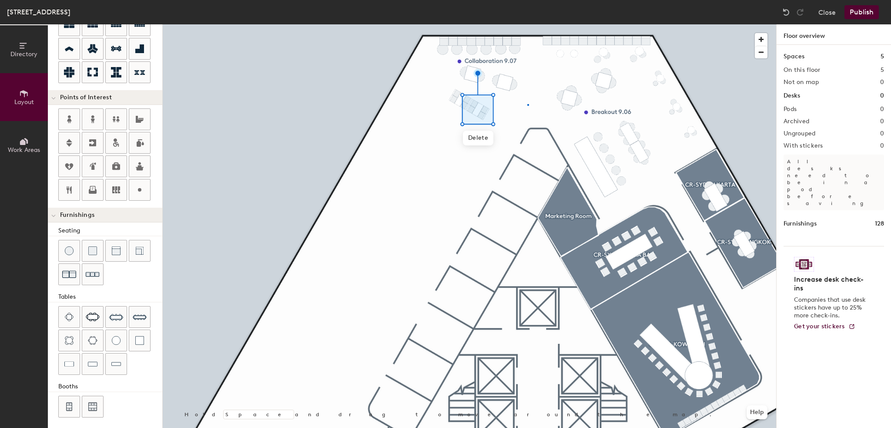
click at [527, 24] on div at bounding box center [469, 24] width 613 height 0
click at [787, 10] on img at bounding box center [786, 12] width 9 height 9
type input "20"
click at [71, 404] on img at bounding box center [69, 406] width 8 height 9
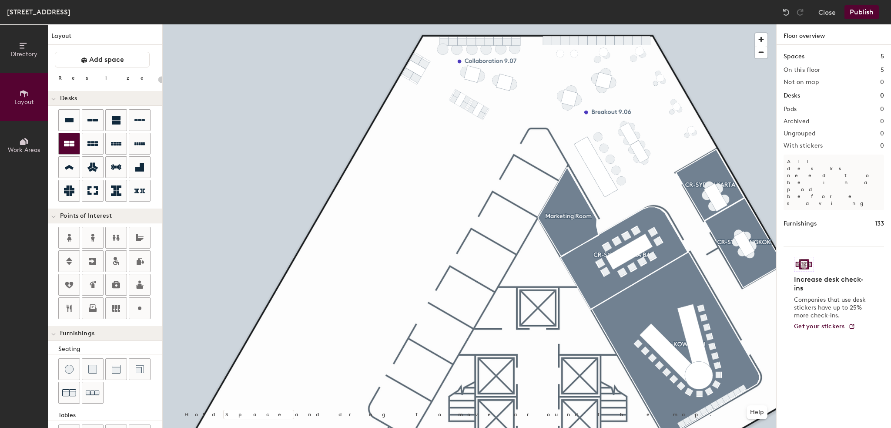
click at [75, 143] on div at bounding box center [69, 143] width 21 height 21
type input "20"
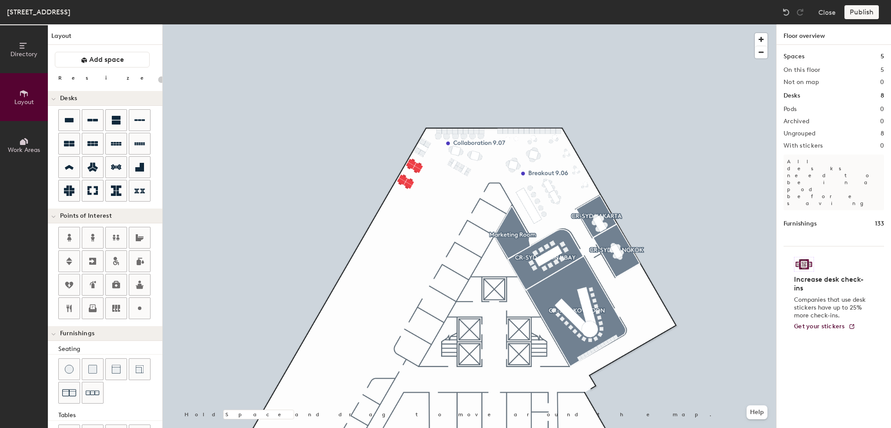
scroll to position [118, 0]
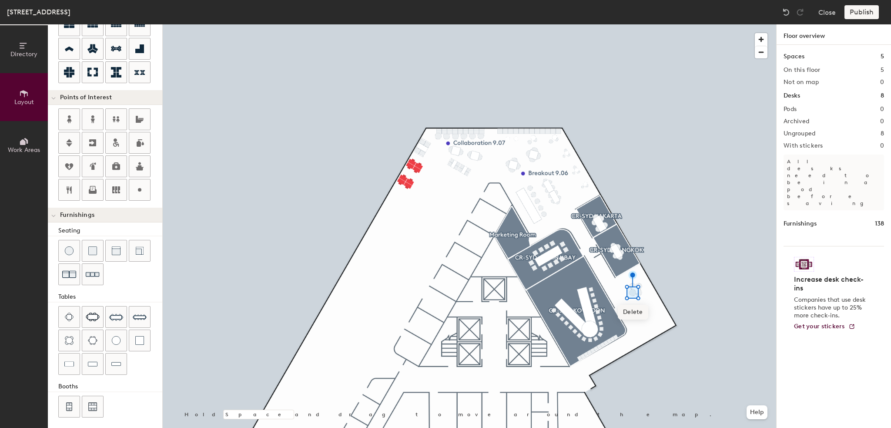
click at [631, 308] on span "Delete" at bounding box center [633, 312] width 30 height 15
click at [647, 306] on span "Delete" at bounding box center [639, 305] width 30 height 15
click at [77, 356] on div at bounding box center [69, 363] width 21 height 21
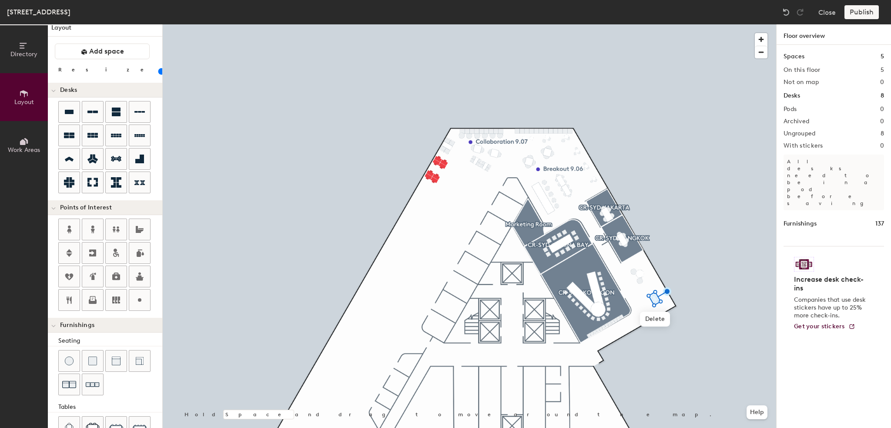
scroll to position [0, 0]
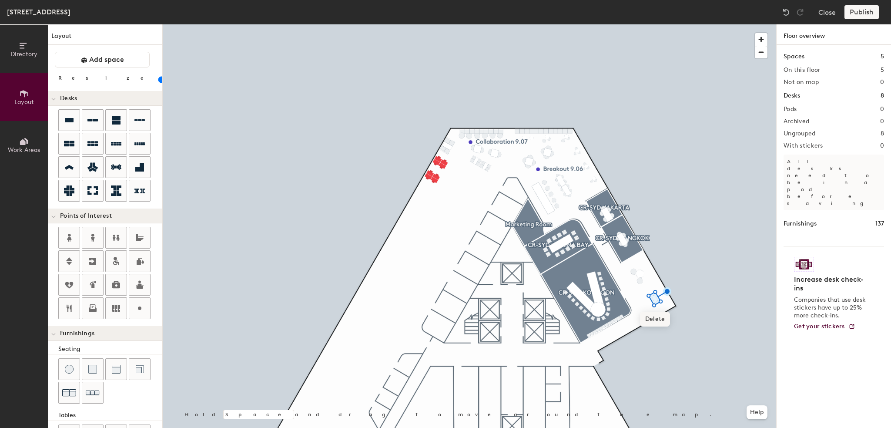
click at [654, 316] on span "Delete" at bounding box center [655, 319] width 30 height 15
type input "20"
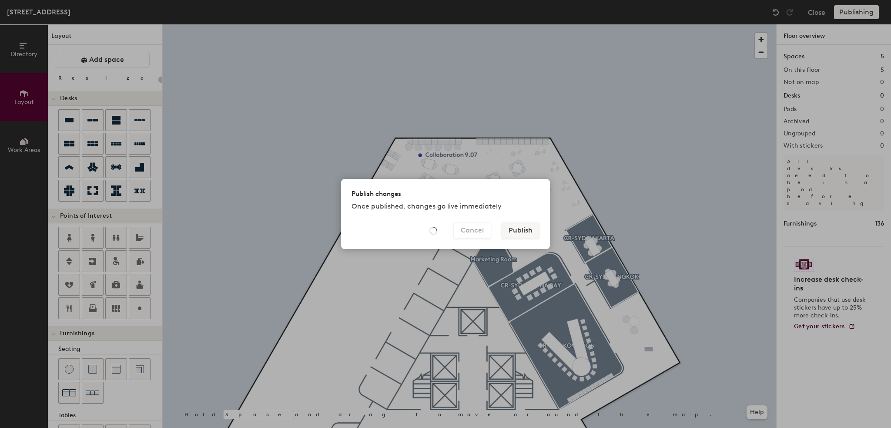
type input "20"
